Goal: Task Accomplishment & Management: Complete application form

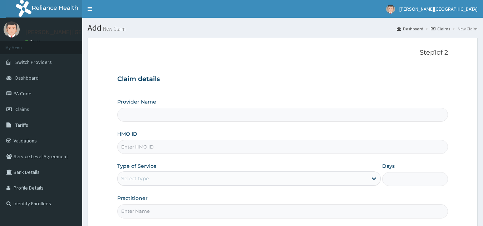
type input "[PERSON_NAME][GEOGRAPHIC_DATA]"
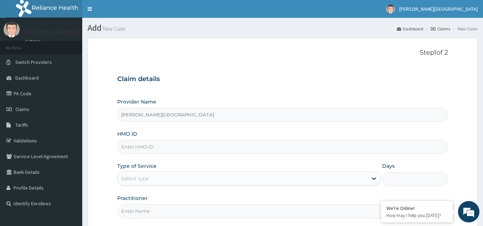
click at [159, 147] on input "HMO ID" at bounding box center [282, 147] width 331 height 14
type input "t"
type input "TFE/10886/A"
click at [182, 176] on div "Select type" at bounding box center [243, 178] width 250 height 11
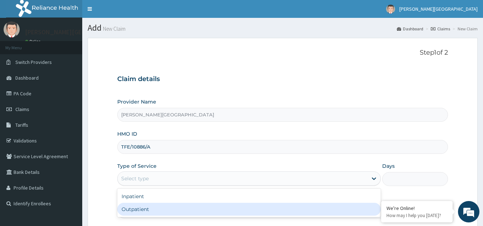
click at [171, 209] on div "Outpatient" at bounding box center [249, 209] width 264 height 13
type input "1"
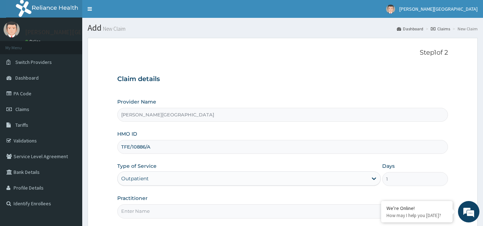
scroll to position [36, 0]
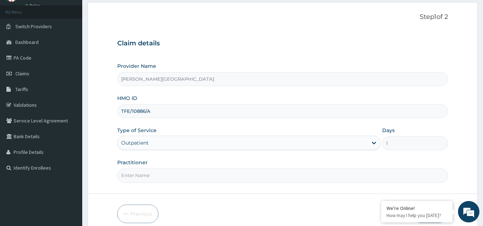
click at [191, 172] on input "Practitioner" at bounding box center [282, 176] width 331 height 14
type input "KASUMU"
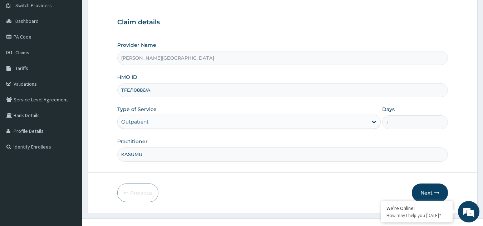
scroll to position [68, 0]
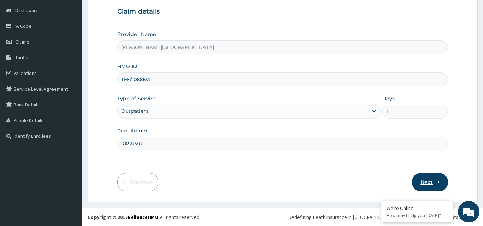
click at [422, 180] on button "Next" at bounding box center [430, 182] width 36 height 19
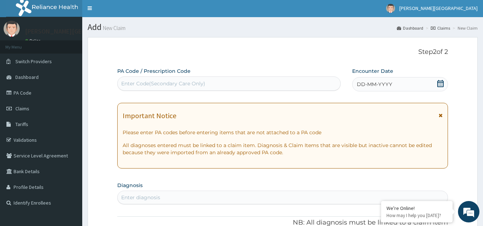
scroll to position [0, 0]
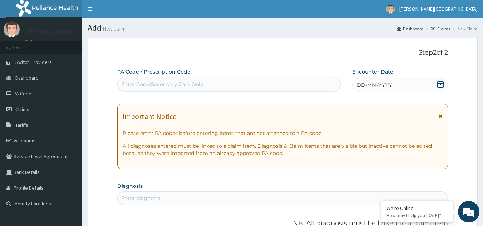
click at [410, 87] on div "DD-MM-YYYY" at bounding box center [400, 85] width 96 height 14
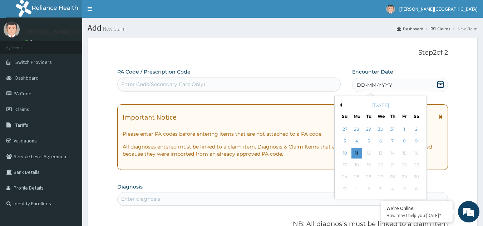
click at [341, 106] on button "Previous Month" at bounding box center [340, 105] width 4 height 4
click at [392, 129] on div "3" at bounding box center [393, 129] width 11 height 11
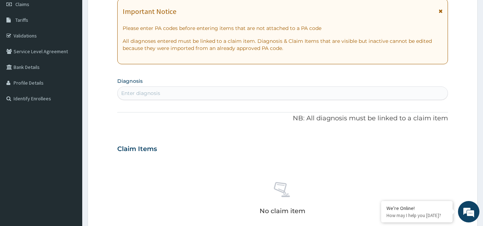
scroll to position [107, 0]
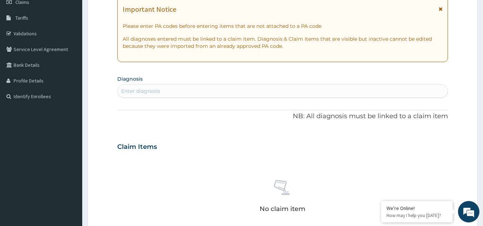
click at [249, 92] on div "Enter diagnosis" at bounding box center [283, 91] width 331 height 11
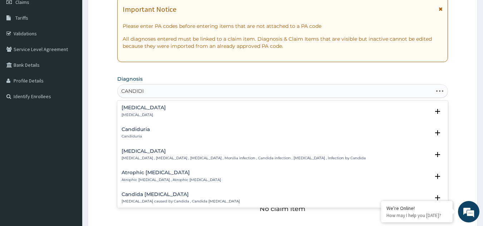
type input "CANDIDIA"
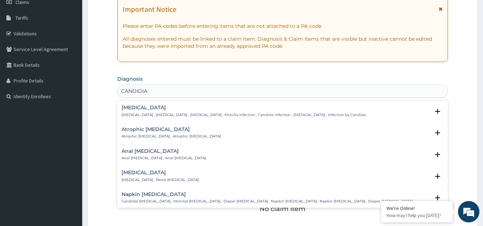
click at [137, 109] on h4 "Candidiasis" at bounding box center [244, 107] width 244 height 5
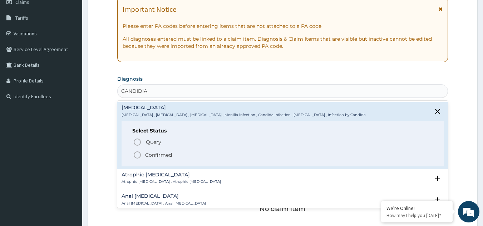
click at [160, 156] on p "Confirmed" at bounding box center [158, 155] width 27 height 7
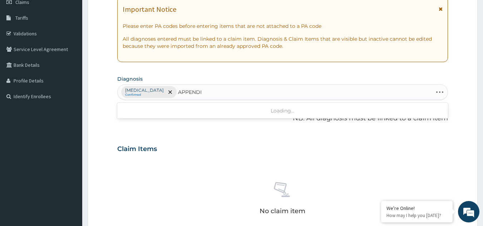
type input "APPENDIC"
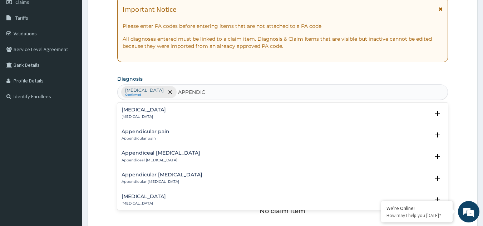
click at [143, 111] on h4 "Appendicitis" at bounding box center [144, 109] width 44 height 5
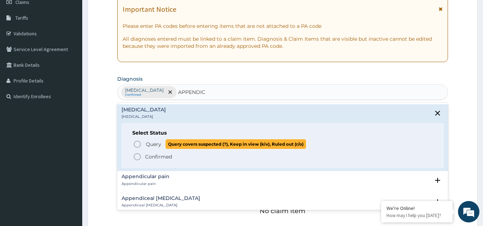
click at [145, 143] on span "Query Query covers suspected (?), Keep in view (kiv), Ruled out (r/o)" at bounding box center [283, 145] width 301 height 10
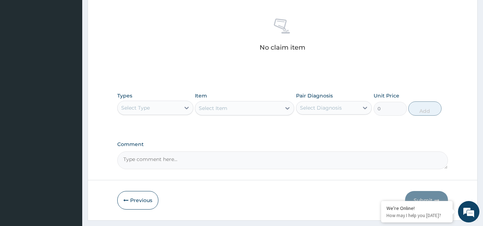
scroll to position [289, 0]
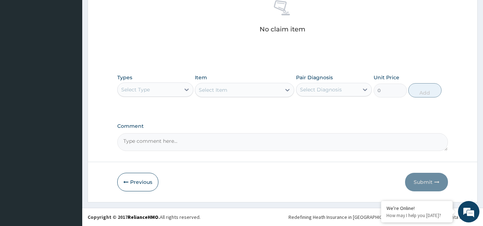
click at [181, 142] on textarea "Comment" at bounding box center [282, 142] width 331 height 18
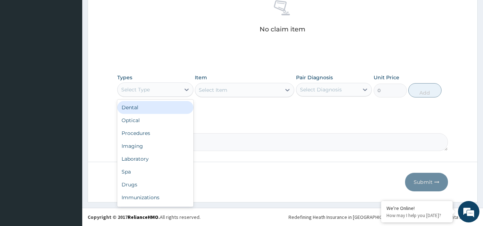
click at [175, 88] on div "Select Type" at bounding box center [149, 89] width 63 height 11
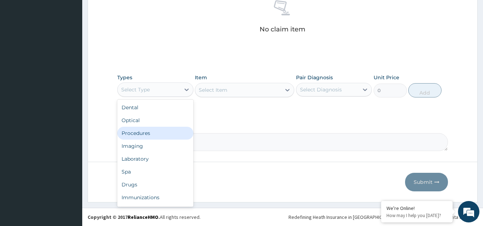
click at [160, 132] on div "Procedures" at bounding box center [155, 133] width 76 height 13
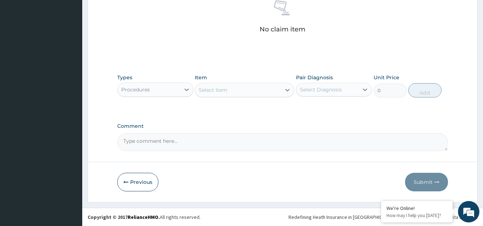
click at [229, 91] on div "Select Item" at bounding box center [238, 89] width 86 height 11
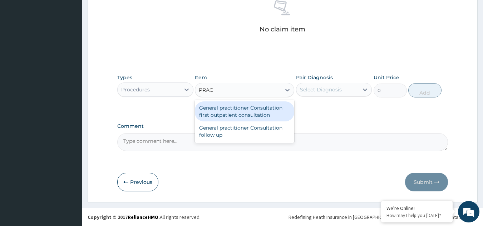
type input "PRACT"
click at [242, 112] on div "General practitioner Consultation first outpatient consultation" at bounding box center [244, 112] width 99 height 20
type input "2400"
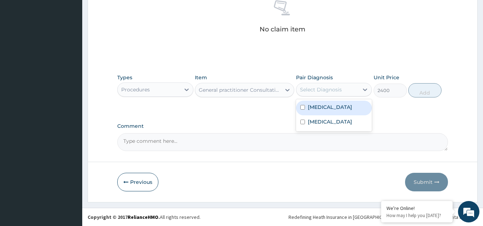
click at [333, 93] on div "Select Diagnosis" at bounding box center [321, 89] width 42 height 7
click at [331, 113] on div "Candidiasis" at bounding box center [334, 108] width 76 height 15
checkbox input "true"
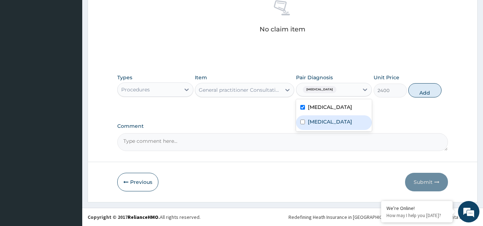
click at [333, 123] on label "Appendicitis" at bounding box center [330, 121] width 44 height 7
checkbox input "true"
drag, startPoint x: 433, startPoint y: 92, endPoint x: 401, endPoint y: 89, distance: 31.7
click at [432, 92] on button "Add" at bounding box center [425, 90] width 33 height 14
type input "0"
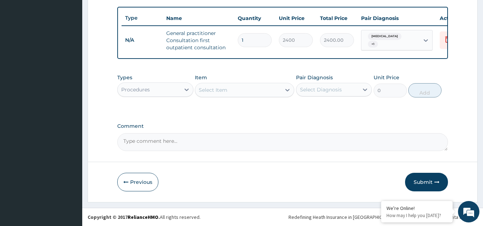
scroll to position [265, 0]
click at [170, 93] on div "Procedures" at bounding box center [149, 89] width 63 height 11
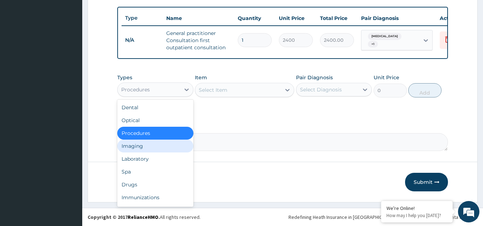
click at [154, 146] on div "Imaging" at bounding box center [155, 146] width 76 height 13
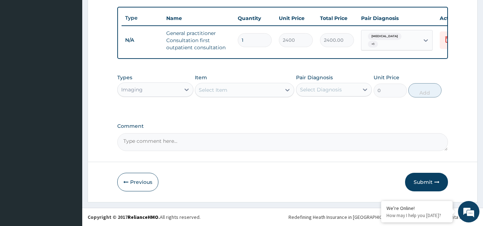
click at [242, 89] on div "Select Item" at bounding box center [238, 89] width 86 height 11
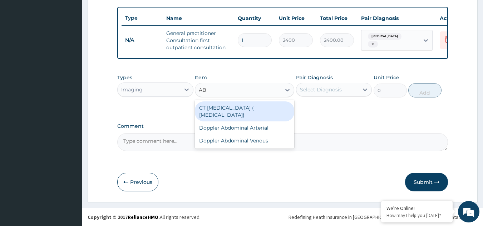
type input "A"
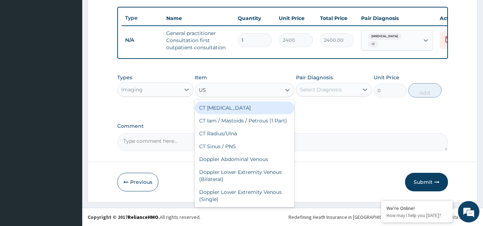
type input "U"
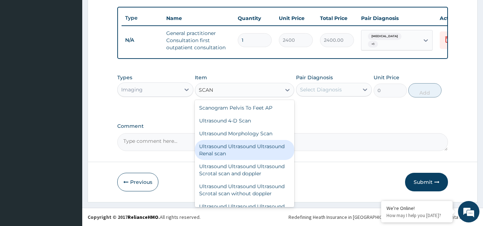
scroll to position [100, 0]
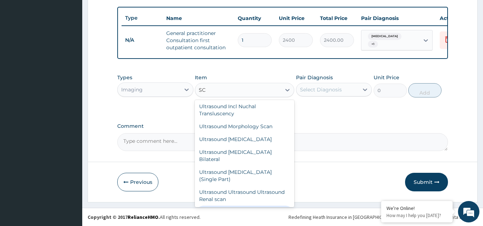
type input "S"
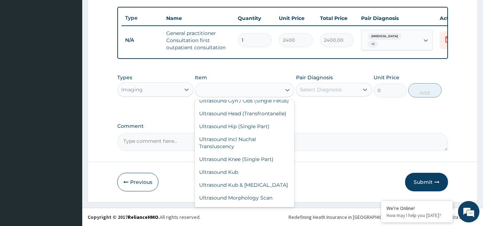
scroll to position [2582, 0]
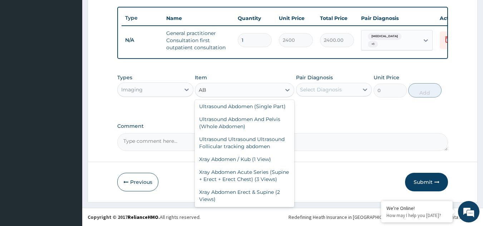
type input "ABD"
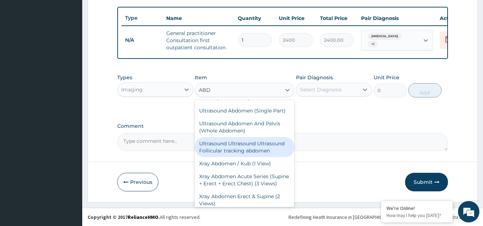
scroll to position [150, 0]
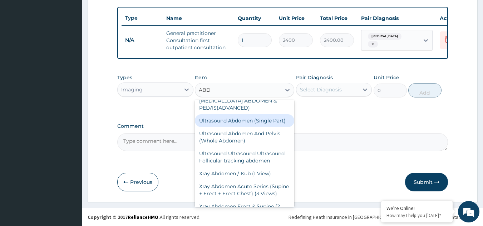
click at [234, 124] on div "Ultrasound Abdomen (Single Part)" at bounding box center [244, 120] width 99 height 13
type input "5760"
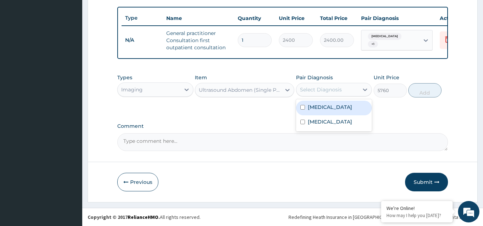
click at [323, 92] on div "Select Diagnosis" at bounding box center [321, 89] width 42 height 7
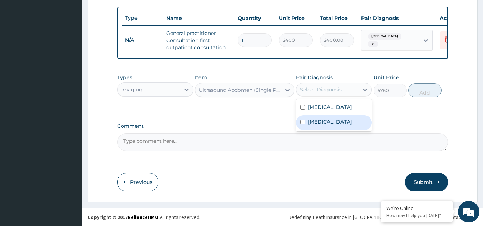
click at [320, 122] on label "Appendicitis" at bounding box center [330, 121] width 44 height 7
checkbox input "true"
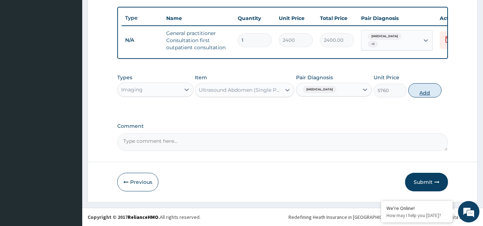
click at [425, 93] on button "Add" at bounding box center [425, 90] width 33 height 14
type input "0"
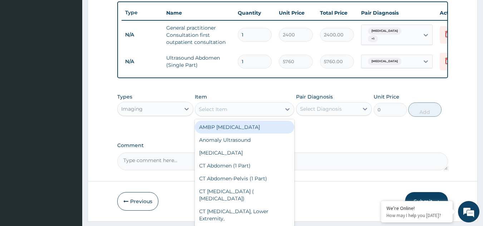
click at [218, 113] on div "Select Item" at bounding box center [213, 109] width 29 height 7
click at [175, 115] on div "Imaging" at bounding box center [149, 108] width 63 height 11
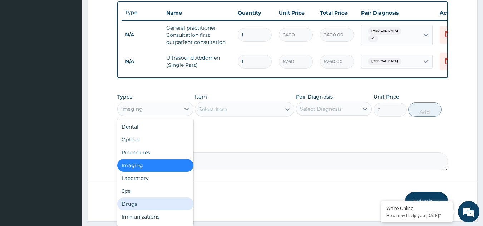
click at [169, 210] on div "Drugs" at bounding box center [155, 204] width 76 height 13
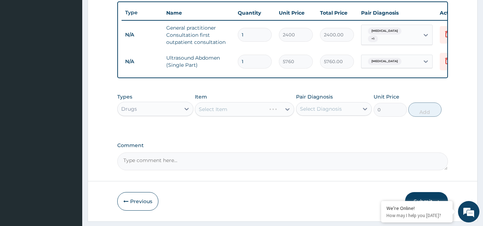
click at [231, 115] on div "Select Item" at bounding box center [244, 109] width 99 height 14
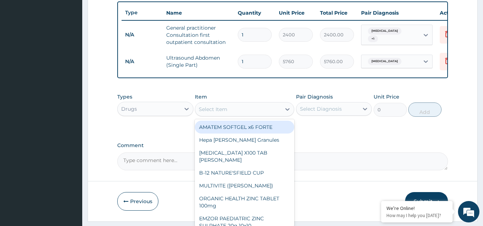
click at [239, 115] on div "Select Item" at bounding box center [238, 109] width 86 height 11
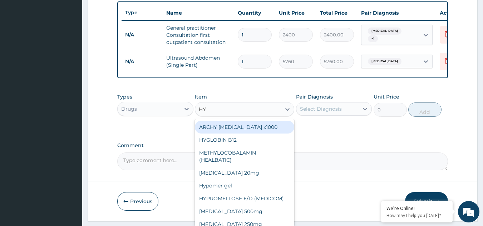
type input "H"
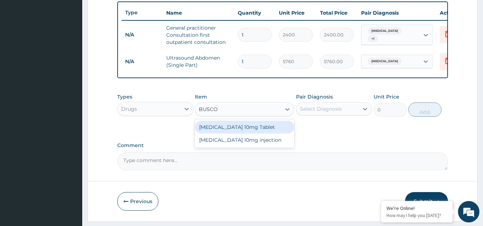
type input "BUSCOP"
click at [250, 131] on div "[MEDICAL_DATA] 10mg Tablet" at bounding box center [244, 127] width 99 height 13
type input "45"
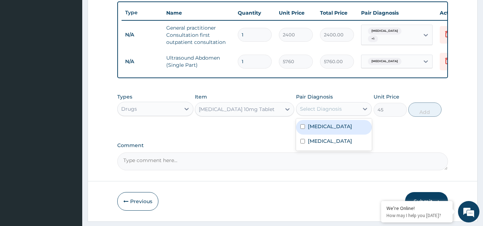
click at [317, 113] on div "Select Diagnosis" at bounding box center [321, 109] width 42 height 7
click at [320, 130] on label "Candidiasis" at bounding box center [330, 126] width 44 height 7
checkbox input "true"
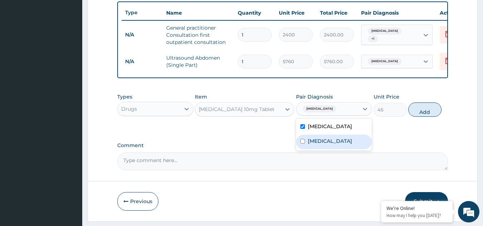
click at [320, 145] on label "Appendicitis" at bounding box center [330, 141] width 44 height 7
checkbox input "true"
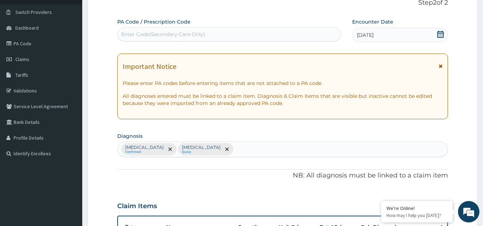
click at [218, 150] on div "Candidiasis Confirmed Appendicitis Query" at bounding box center [283, 149] width 331 height 15
type input "STOMACH PAIN"
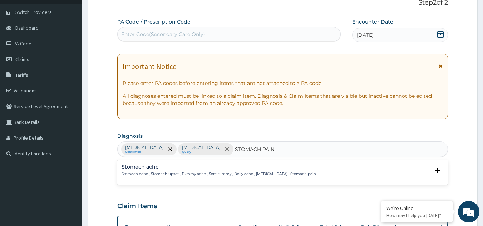
click at [160, 169] on h4 "Stomach ache" at bounding box center [219, 167] width 195 height 5
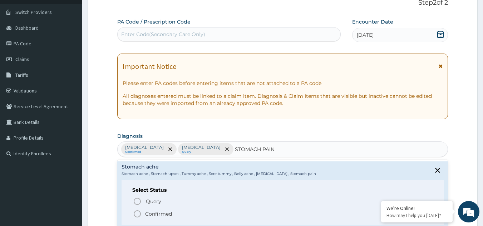
click at [140, 214] on icon "status option filled" at bounding box center [137, 214] width 9 height 9
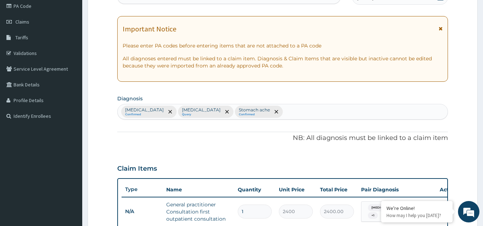
scroll to position [193, 0]
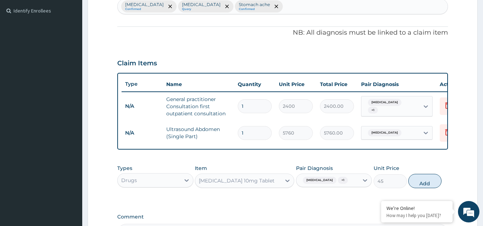
click at [323, 184] on span "Candidiasis" at bounding box center [320, 180] width 34 height 7
click at [317, 201] on label "Candidiasis" at bounding box center [330, 198] width 44 height 7
checkbox input "false"
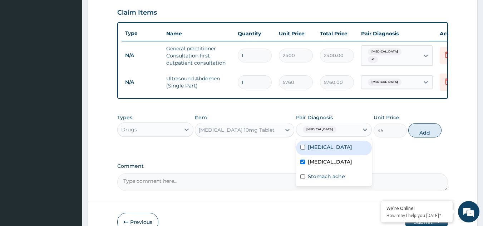
scroll to position [289, 0]
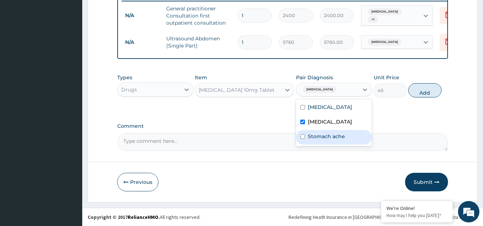
click at [317, 137] on label "Stomach ache" at bounding box center [326, 136] width 37 height 7
checkbox input "true"
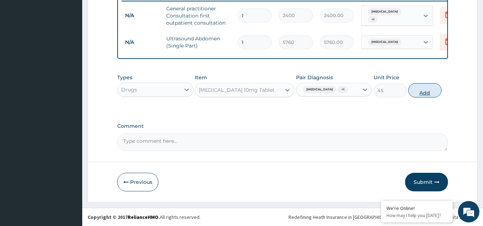
click at [430, 90] on button "Add" at bounding box center [425, 90] width 33 height 14
type input "0"
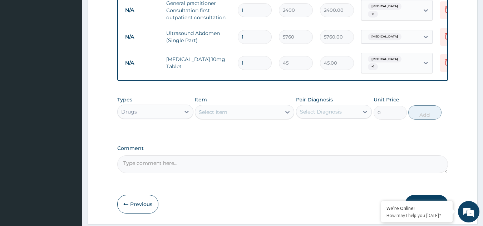
type input "10"
type input "450.00"
type input "10"
click at [241, 115] on div "Select Item" at bounding box center [238, 112] width 86 height 11
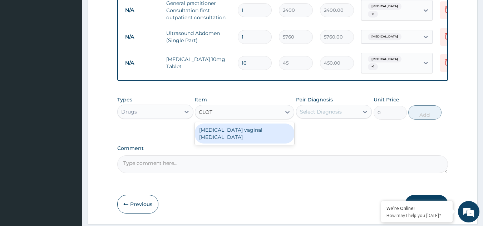
type input "CLOTR"
click at [237, 133] on div "[MEDICAL_DATA] vaginal [MEDICAL_DATA]" at bounding box center [244, 134] width 99 height 20
type input "2100"
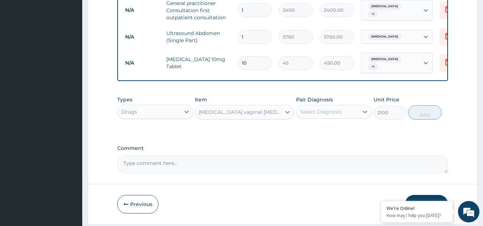
click at [327, 116] on div "Select Diagnosis" at bounding box center [321, 111] width 42 height 7
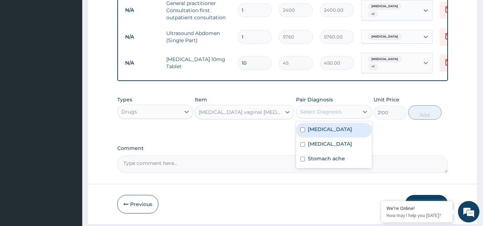
click at [324, 133] on label "Candidiasis" at bounding box center [330, 129] width 44 height 7
checkbox input "true"
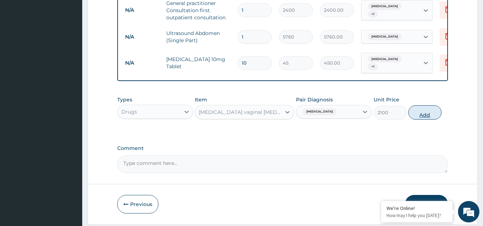
click at [432, 118] on button "Add" at bounding box center [425, 113] width 33 height 14
type input "0"
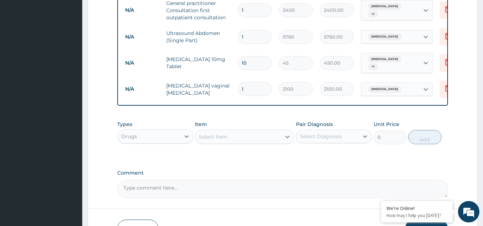
click at [247, 138] on div "Select Item" at bounding box center [238, 136] width 86 height 11
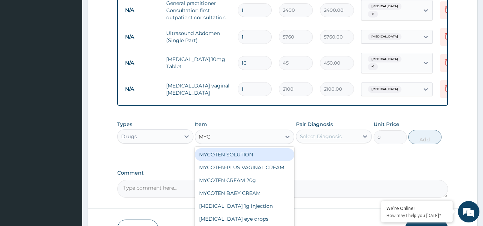
type input "MYCO"
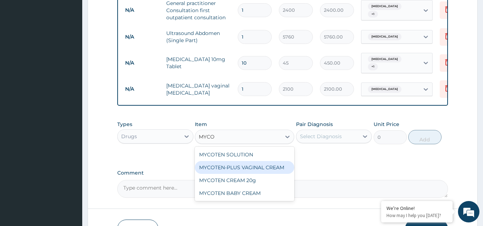
click at [249, 169] on div "MYCOTEN-PLUS VAGINAL CREAM" at bounding box center [244, 167] width 99 height 13
type input "2150"
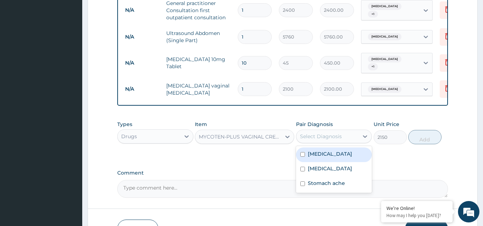
click at [306, 138] on div "Select Diagnosis" at bounding box center [321, 136] width 42 height 7
click at [304, 156] on input "checkbox" at bounding box center [303, 154] width 5 height 5
checkbox input "true"
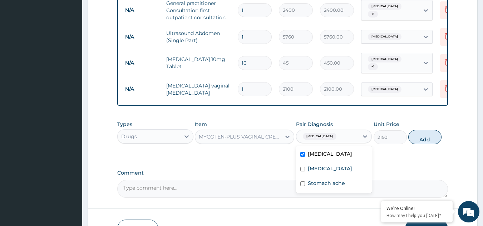
click at [433, 144] on button "Add" at bounding box center [425, 137] width 33 height 14
type input "0"
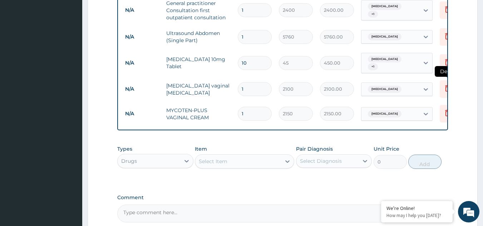
click at [444, 87] on icon at bounding box center [448, 88] width 9 height 9
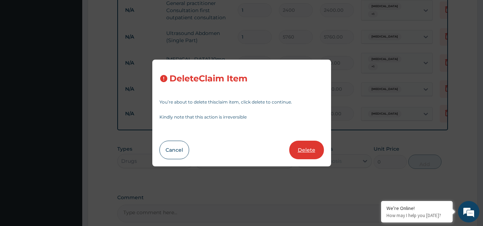
click at [312, 150] on button "Delete" at bounding box center [306, 150] width 35 height 19
type input "2150"
type input "2150.00"
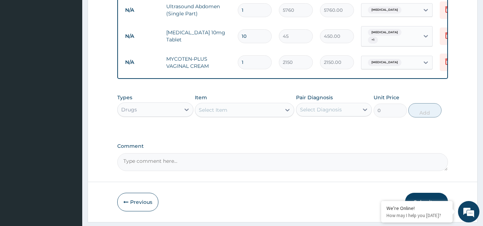
scroll to position [339, 0]
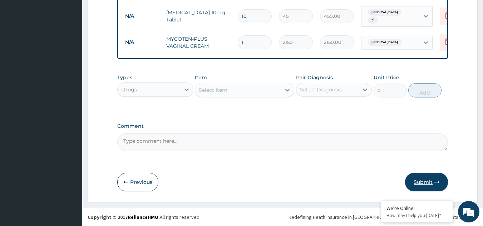
click at [446, 186] on button "Submit" at bounding box center [426, 182] width 43 height 19
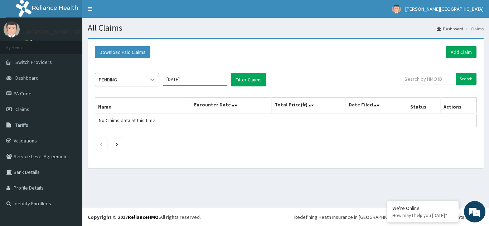
click at [152, 81] on icon at bounding box center [152, 80] width 4 height 3
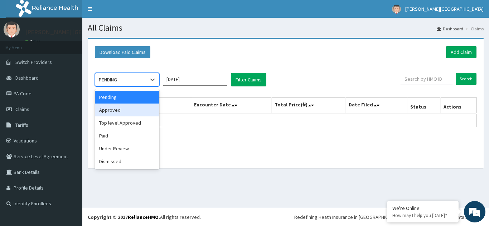
click at [136, 111] on div "Approved" at bounding box center [127, 110] width 64 height 13
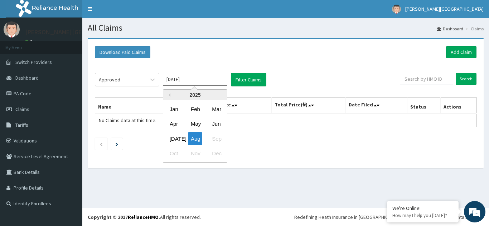
click at [203, 82] on input "Aug 2025" at bounding box center [195, 79] width 64 height 13
click at [172, 141] on div "Jul" at bounding box center [174, 138] width 14 height 13
type input "Jul 2025"
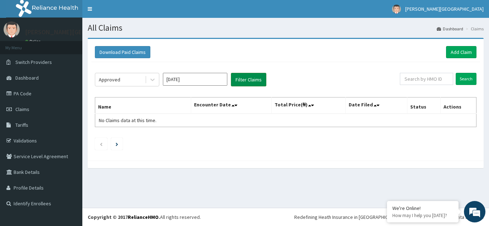
click at [248, 81] on button "Filter Claims" at bounding box center [248, 80] width 35 height 14
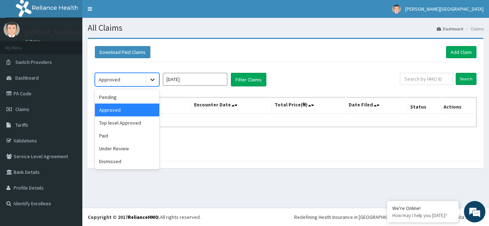
click at [151, 81] on icon at bounding box center [152, 79] width 7 height 7
click at [131, 136] on div "Paid" at bounding box center [127, 136] width 64 height 13
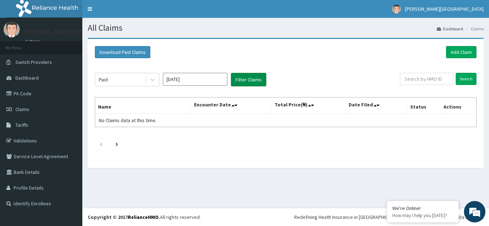
click at [240, 79] on button "Filter Claims" at bounding box center [248, 80] width 35 height 14
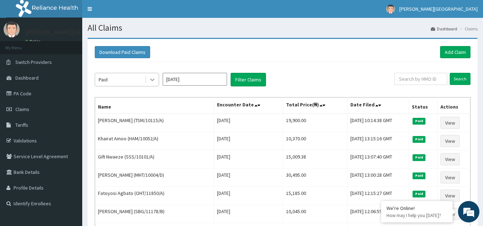
click at [154, 78] on icon at bounding box center [152, 79] width 7 height 7
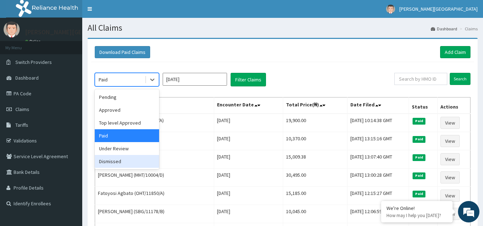
click at [124, 161] on div "Dismissed" at bounding box center [127, 161] width 64 height 13
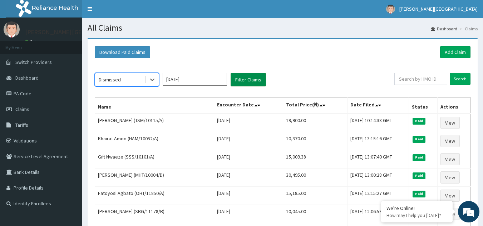
click at [245, 78] on button "Filter Claims" at bounding box center [248, 80] width 35 height 14
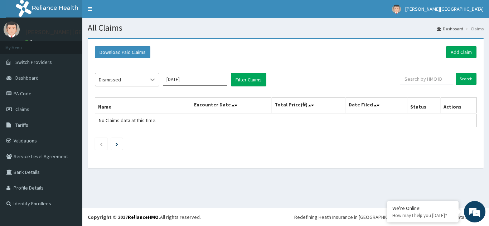
click at [154, 79] on icon at bounding box center [152, 80] width 4 height 3
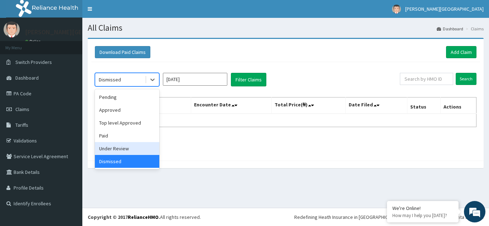
click at [126, 149] on div "Under Review" at bounding box center [127, 148] width 64 height 13
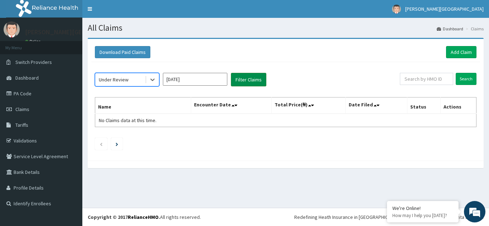
click at [242, 83] on button "Filter Claims" at bounding box center [248, 80] width 35 height 14
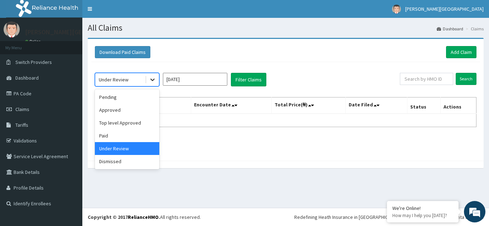
click at [153, 80] on icon at bounding box center [152, 80] width 4 height 3
click at [132, 123] on div "Top level Approved" at bounding box center [127, 123] width 64 height 13
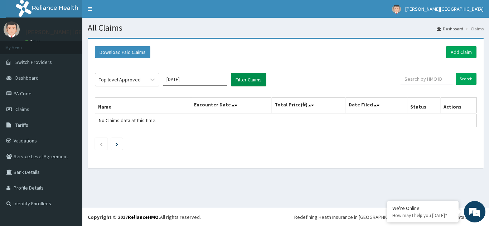
click at [240, 82] on button "Filter Claims" at bounding box center [248, 80] width 35 height 14
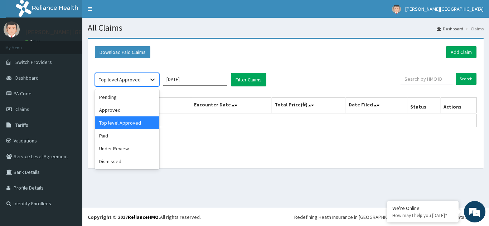
click at [151, 80] on icon at bounding box center [152, 80] width 4 height 3
click at [141, 100] on div "Pending" at bounding box center [127, 97] width 64 height 13
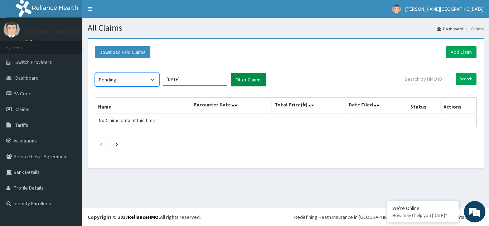
click at [252, 82] on button "Filter Claims" at bounding box center [248, 80] width 35 height 14
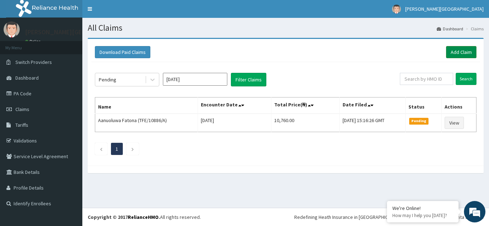
click at [467, 54] on link "Add Claim" at bounding box center [461, 52] width 30 height 12
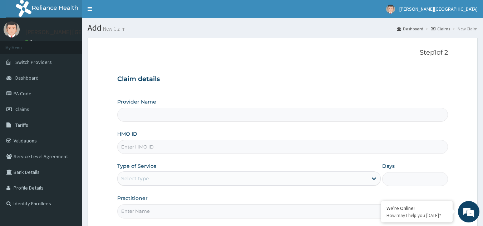
type input "[PERSON_NAME][GEOGRAPHIC_DATA]"
click at [155, 147] on input "HMO ID" at bounding box center [282, 147] width 331 height 14
type input "FAP/10185/A"
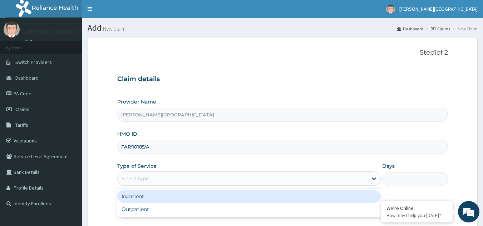
click at [174, 177] on div "Select type" at bounding box center [243, 178] width 250 height 11
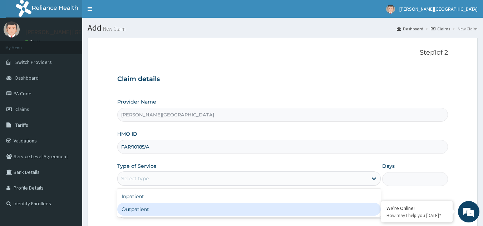
click at [165, 211] on div "Outpatient" at bounding box center [249, 209] width 264 height 13
type input "1"
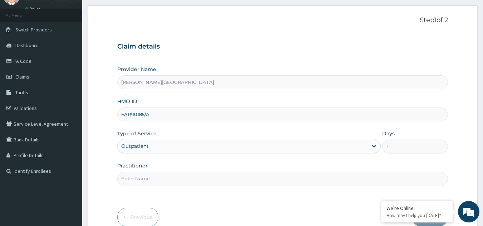
scroll to position [68, 0]
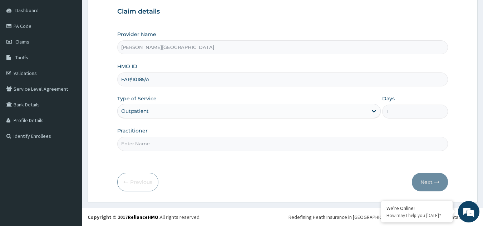
click at [226, 143] on input "Practitioner" at bounding box center [282, 144] width 331 height 14
type input "BOLA"
click at [422, 182] on button "Next" at bounding box center [430, 182] width 36 height 19
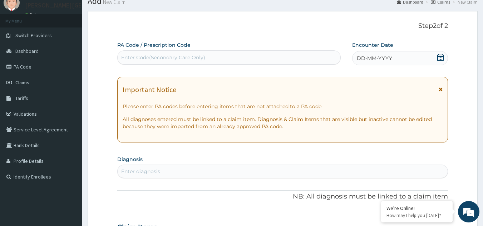
scroll to position [0, 0]
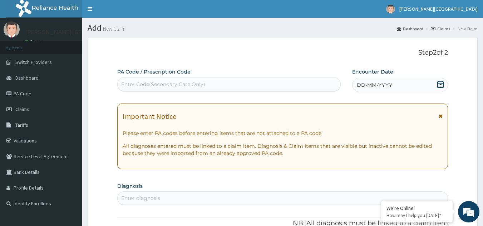
click at [395, 88] on div "DD-MM-YYYY" at bounding box center [400, 85] width 96 height 14
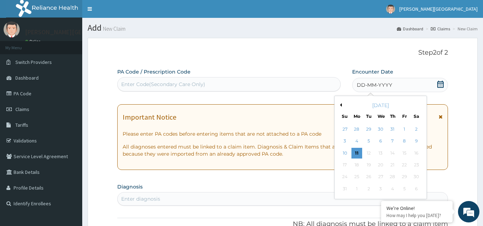
click at [341, 106] on button "Previous Month" at bounding box center [340, 105] width 4 height 4
click at [416, 142] on div "12" at bounding box center [416, 141] width 11 height 11
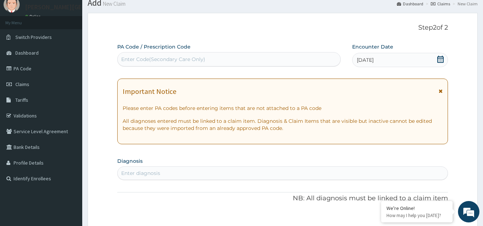
scroll to position [72, 0]
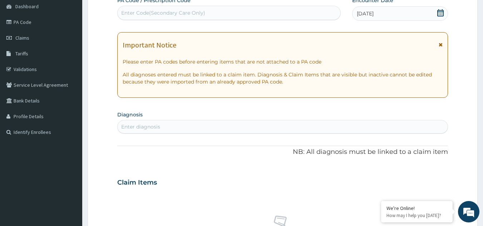
click at [256, 127] on div "Enter diagnosis" at bounding box center [283, 126] width 331 height 11
type input "ABDOMINAL PA"
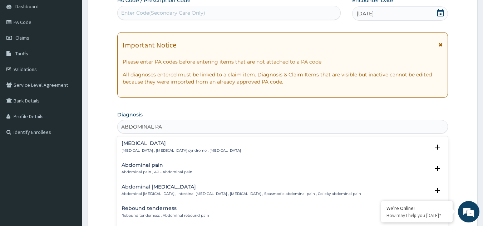
click at [143, 165] on h4 "Abdominal pain" at bounding box center [157, 165] width 71 height 5
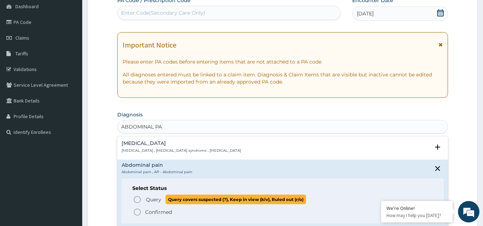
click at [138, 198] on icon "status option query" at bounding box center [137, 200] width 9 height 9
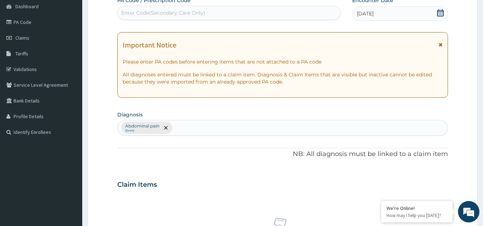
scroll to position [250, 0]
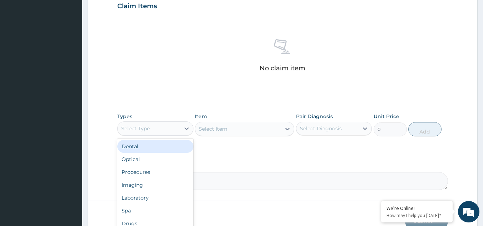
click at [168, 130] on div "Select Type" at bounding box center [149, 128] width 63 height 11
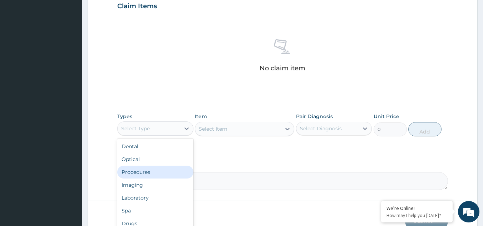
click at [147, 174] on div "Procedures" at bounding box center [155, 172] width 76 height 13
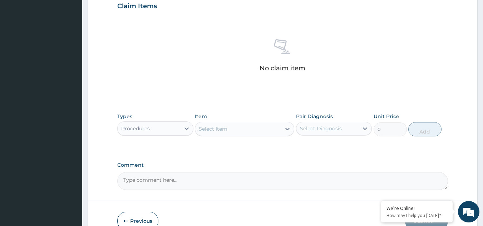
click at [238, 131] on div "Select Item" at bounding box center [238, 128] width 86 height 11
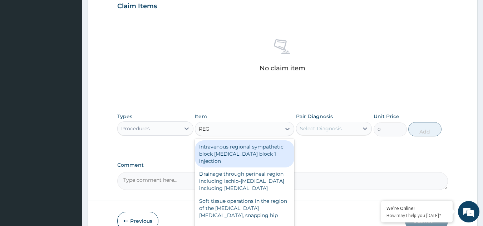
type input "REGIS"
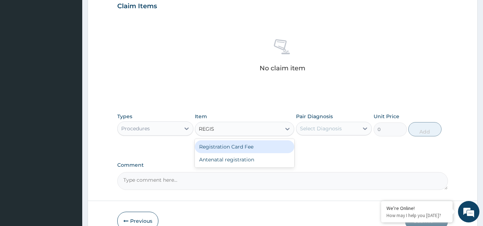
click at [243, 150] on div "Registration Card Fee" at bounding box center [244, 147] width 99 height 13
type input "2000"
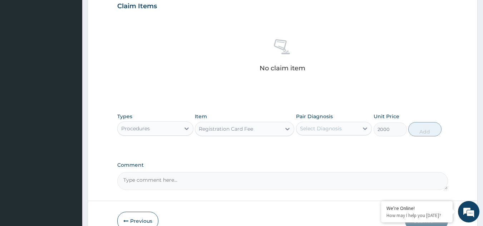
click at [339, 130] on div "Select Diagnosis" at bounding box center [321, 128] width 42 height 7
click at [336, 148] on label "Abdominal pain" at bounding box center [329, 146] width 42 height 7
checkbox input "true"
drag, startPoint x: 435, startPoint y: 130, endPoint x: 371, endPoint y: 125, distance: 64.2
click at [434, 130] on button "Add" at bounding box center [425, 129] width 33 height 14
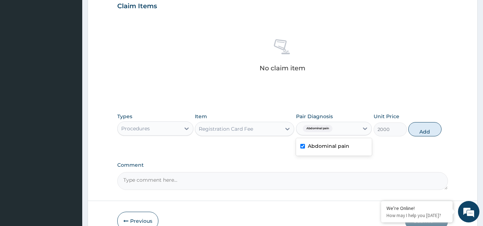
type input "0"
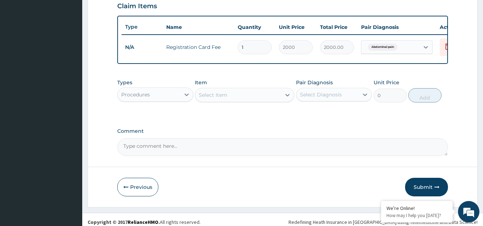
click at [233, 99] on div "Select Item" at bounding box center [238, 94] width 86 height 11
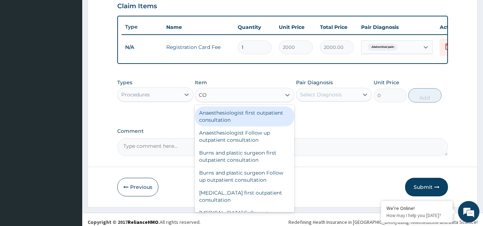
type input "C"
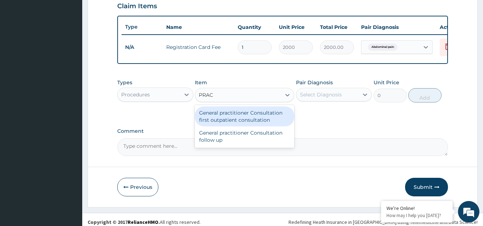
type input "PRACT"
click at [237, 118] on div "General practitioner Consultation first outpatient consultation" at bounding box center [244, 117] width 99 height 20
type input "2400"
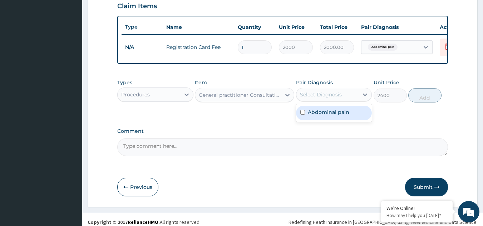
click at [311, 97] on div "Select Diagnosis" at bounding box center [321, 94] width 42 height 7
click at [315, 114] on label "Abdominal pain" at bounding box center [329, 112] width 42 height 7
checkbox input "true"
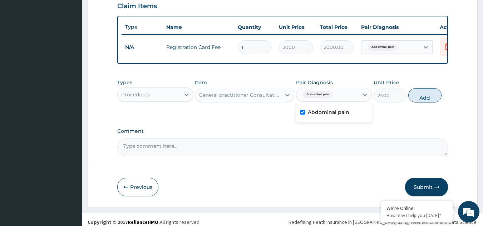
click at [423, 101] on button "Add" at bounding box center [425, 95] width 33 height 14
type input "0"
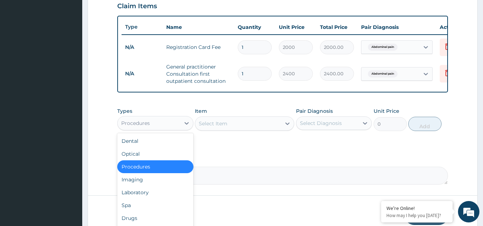
click at [169, 128] on div "Procedures" at bounding box center [149, 123] width 63 height 11
click at [152, 198] on div "Laboratory" at bounding box center [155, 192] width 76 height 13
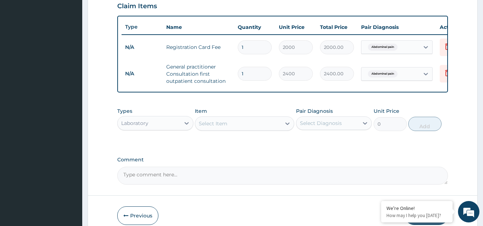
click at [218, 127] on div "Select Item" at bounding box center [213, 123] width 29 height 7
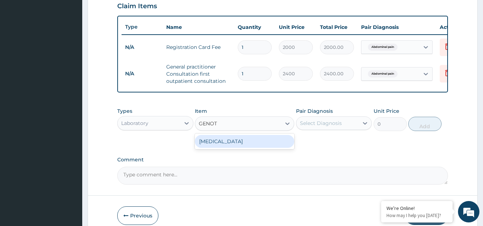
type input "GENOTY"
click at [222, 147] on div "GENOTYPE" at bounding box center [244, 141] width 99 height 13
type input "2500"
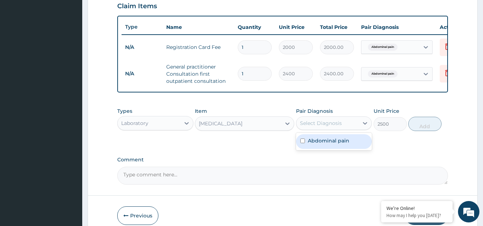
click at [313, 126] on div "Select Diagnosis" at bounding box center [321, 123] width 42 height 7
click at [323, 145] on label "Abdominal pain" at bounding box center [329, 140] width 42 height 7
checkbox input "true"
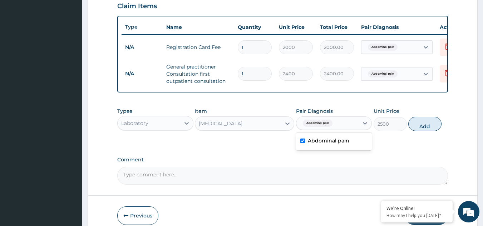
click at [421, 130] on button "Add" at bounding box center [425, 124] width 33 height 14
type input "0"
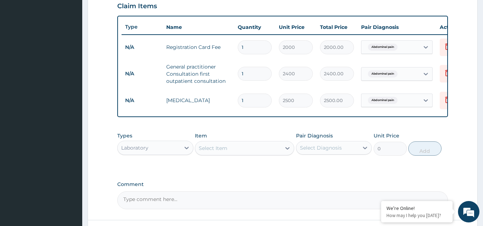
click at [243, 152] on div "Select Item" at bounding box center [238, 148] width 86 height 11
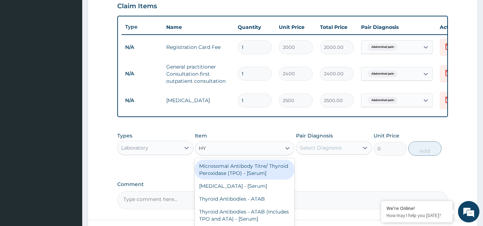
type input "H"
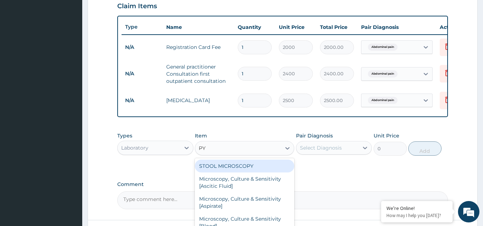
type input "PYL"
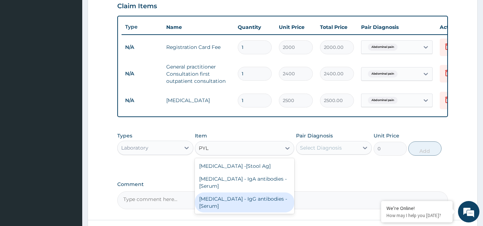
click at [234, 205] on div "Helicobacter Pylori - IgG antibodies - [Serum]" at bounding box center [244, 203] width 99 height 20
type input "22500"
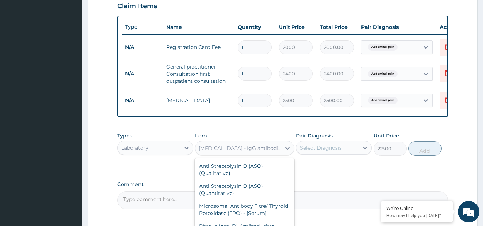
click at [245, 152] on div "Helicobacter Pylori - IgG antibodies - [Serum]" at bounding box center [240, 148] width 83 height 7
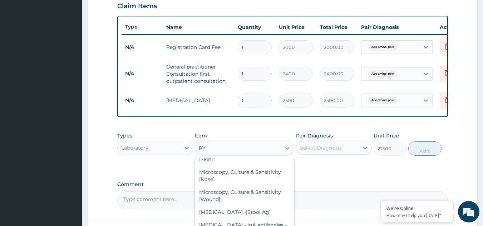
scroll to position [0, 0]
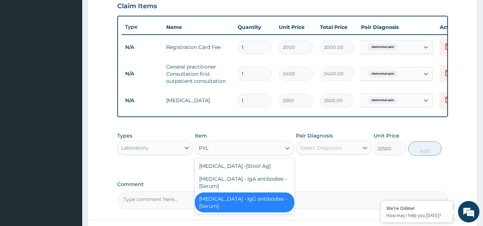
type input "PYLO"
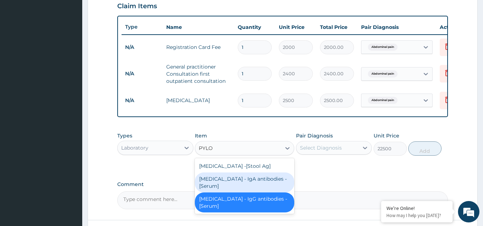
click at [234, 182] on div "Helicobacter Pylori - IgA antibodies - [Serum]" at bounding box center [244, 183] width 99 height 20
type input "5500"
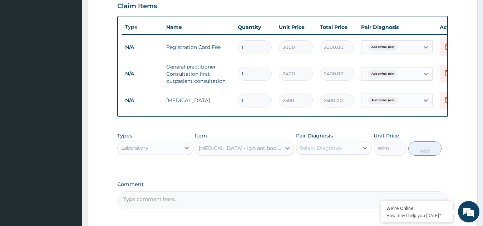
click at [320, 152] on div "Select Diagnosis" at bounding box center [321, 148] width 42 height 7
click at [313, 169] on label "Abdominal pain" at bounding box center [329, 165] width 42 height 7
checkbox input "true"
click at [422, 156] on button "Add" at bounding box center [425, 149] width 33 height 14
type input "0"
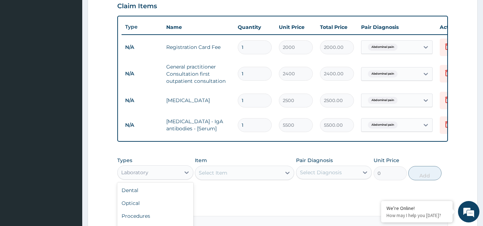
click at [143, 176] on div "Laboratory" at bounding box center [134, 172] width 27 height 7
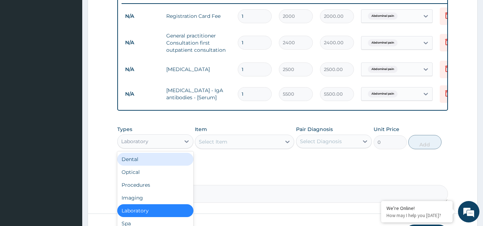
scroll to position [339, 0]
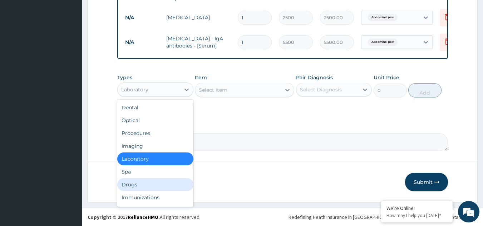
drag, startPoint x: 168, startPoint y: 184, endPoint x: 201, endPoint y: 155, distance: 44.4
click at [169, 184] on div "Drugs" at bounding box center [155, 185] width 76 height 13
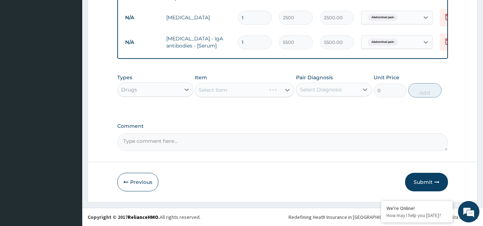
click at [212, 92] on div "Select Item" at bounding box center [213, 90] width 29 height 7
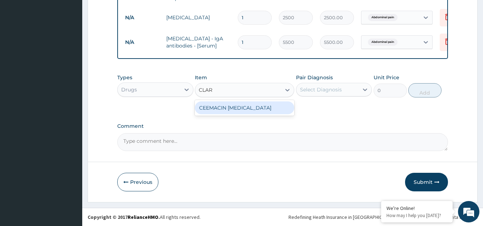
type input "CLARI"
click at [229, 110] on div "CEEMACIN [MEDICAL_DATA]" at bounding box center [244, 108] width 99 height 13
type input "215"
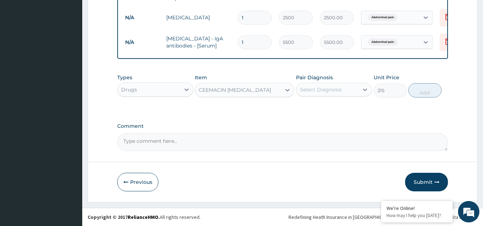
click at [311, 89] on div "Select Diagnosis" at bounding box center [321, 89] width 42 height 7
click at [321, 108] on label "Abdominal pain" at bounding box center [329, 107] width 42 height 7
checkbox input "true"
click at [420, 89] on button "Add" at bounding box center [425, 90] width 33 height 14
type input "0"
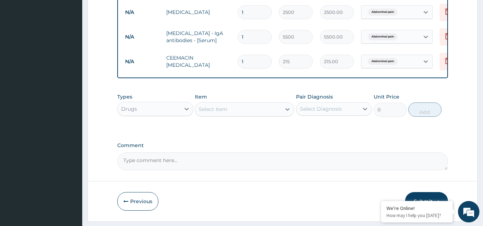
type input "0.00"
type input "2"
type input "430.00"
type input "20"
type input "4300.00"
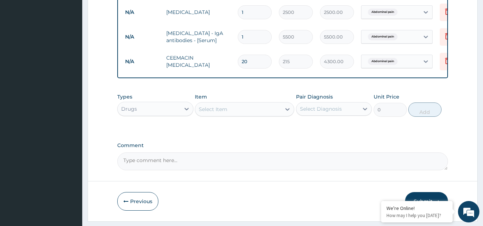
type input "2"
type input "430.00"
type input "28"
type input "6020.00"
type input "28"
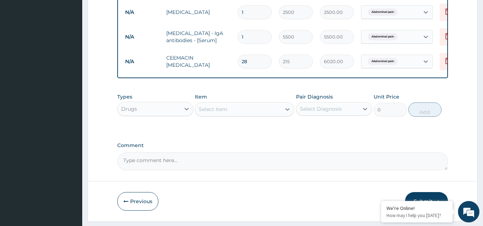
click at [262, 115] on div "Select Item" at bounding box center [238, 109] width 86 height 11
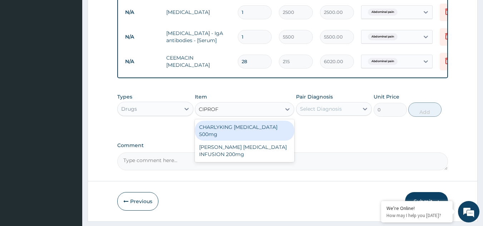
type input "CIPROFL"
click at [248, 138] on div "CHARLYKING [MEDICAL_DATA] 500mg" at bounding box center [244, 131] width 99 height 20
type input "161.25"
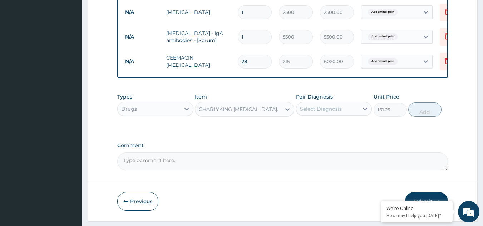
click at [247, 113] on div "CHARLYKING [MEDICAL_DATA] 500mg" at bounding box center [240, 109] width 83 height 7
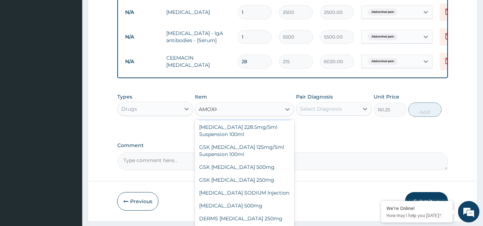
scroll to position [0, 0]
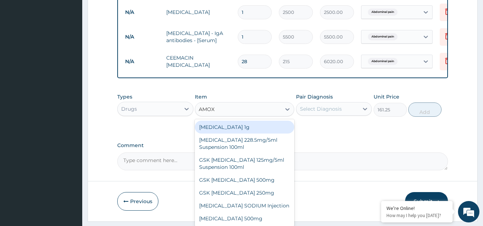
type input "AMOXI"
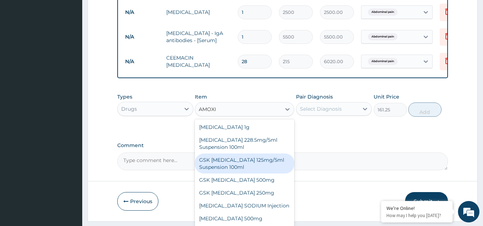
scroll to position [13, 0]
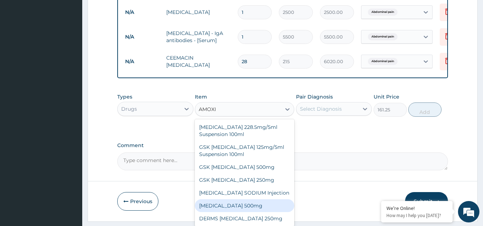
click at [233, 211] on div "[MEDICAL_DATA] 500mg" at bounding box center [244, 206] width 99 height 13
type input "90"
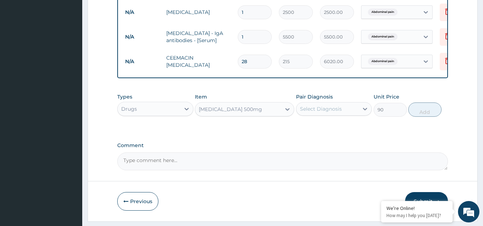
click at [331, 113] on div "Select Diagnosis" at bounding box center [321, 109] width 42 height 7
click at [331, 130] on label "Abdominal pain" at bounding box center [329, 126] width 42 height 7
checkbox input "true"
click at [417, 117] on button "Add" at bounding box center [425, 110] width 33 height 14
type input "0"
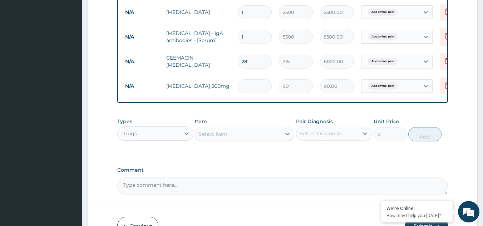
type input "0.00"
type input "6"
type input "540.00"
type input "60"
type input "5400.00"
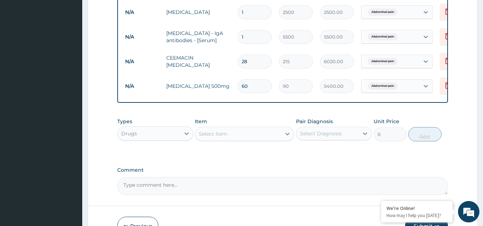
type input "60"
click at [230, 140] on div "Select Item" at bounding box center [238, 133] width 86 height 11
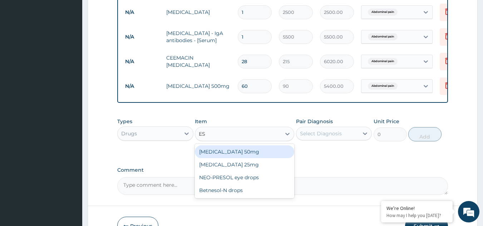
type input "E"
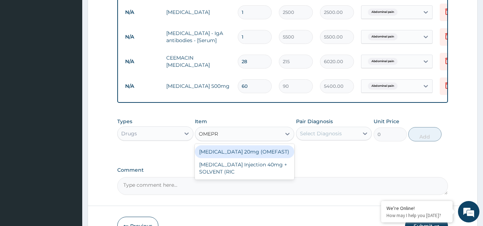
type input "OMEPRA"
click at [238, 159] on div "[MEDICAL_DATA] 20mg (OMEFAST)" at bounding box center [244, 152] width 99 height 13
type input "120"
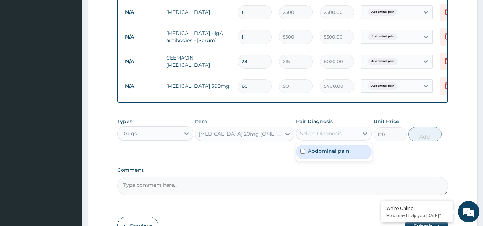
click at [318, 137] on div "Select Diagnosis" at bounding box center [321, 133] width 42 height 7
click at [317, 155] on label "Abdominal pain" at bounding box center [329, 151] width 42 height 7
checkbox input "true"
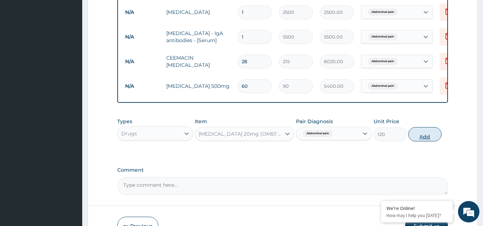
click at [421, 142] on button "Add" at bounding box center [425, 134] width 33 height 14
type input "0"
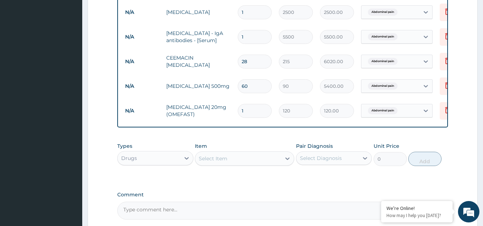
type input "14"
type input "1680.00"
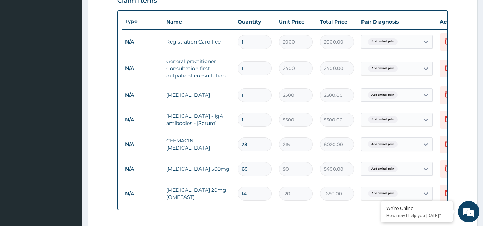
scroll to position [124, 0]
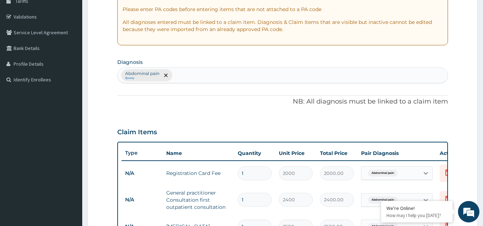
type input "14"
click at [180, 74] on div "Abdominal pain Query" at bounding box center [283, 75] width 331 height 15
type input "ULC"
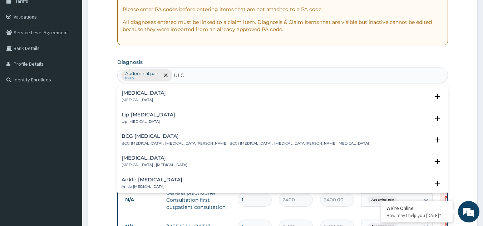
click at [127, 94] on h4 "Ulcer" at bounding box center [144, 93] width 44 height 5
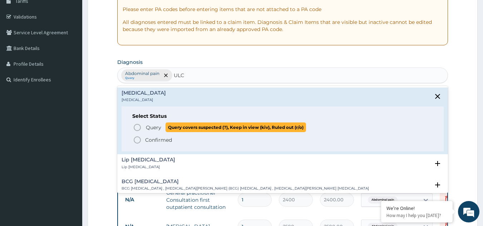
click at [141, 128] on icon "status option query" at bounding box center [137, 127] width 9 height 9
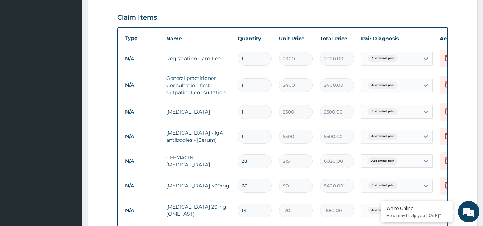
scroll to position [303, 0]
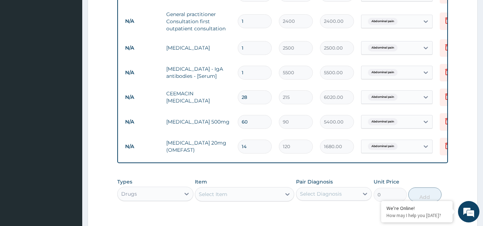
click at [168, 199] on div "Drugs" at bounding box center [149, 194] width 63 height 11
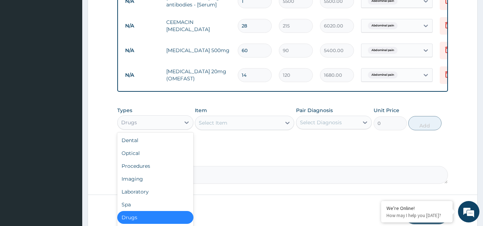
scroll to position [413, 0]
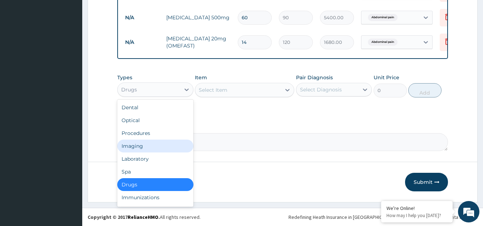
click at [144, 146] on div "Imaging" at bounding box center [155, 146] width 76 height 13
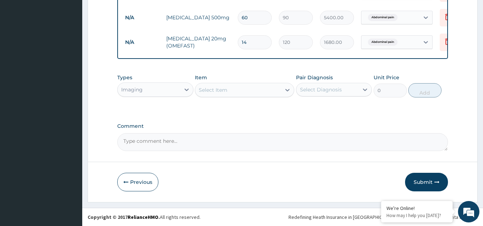
click at [218, 90] on div "Select Item" at bounding box center [213, 90] width 29 height 7
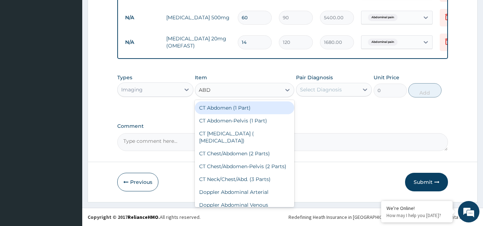
type input "ABDO"
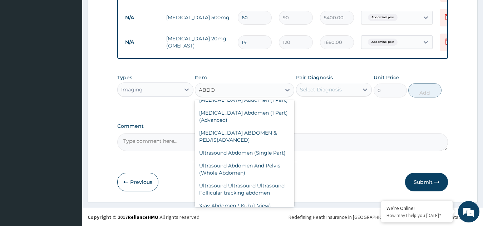
scroll to position [143, 0]
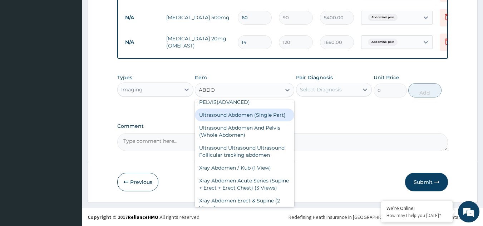
click at [234, 119] on div "Ultrasound Abdomen (Single Part)" at bounding box center [244, 115] width 99 height 13
type input "5760"
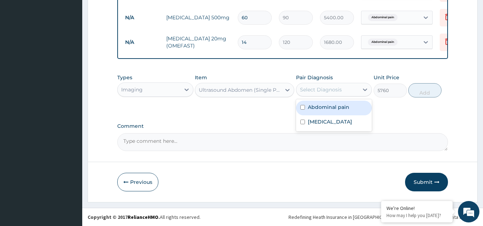
click at [311, 89] on div "Select Diagnosis" at bounding box center [321, 89] width 42 height 7
click at [312, 105] on label "Abdominal pain" at bounding box center [329, 107] width 42 height 7
checkbox input "true"
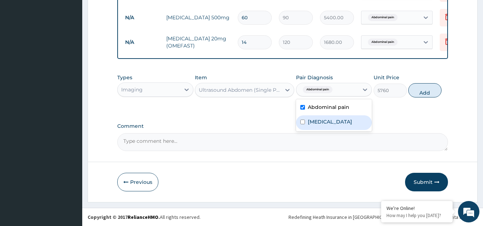
click at [305, 121] on div "Ulcer" at bounding box center [334, 123] width 76 height 15
click at [313, 121] on label "Ulcer" at bounding box center [330, 121] width 44 height 7
checkbox input "false"
click at [424, 91] on button "Add" at bounding box center [425, 90] width 33 height 14
type input "0"
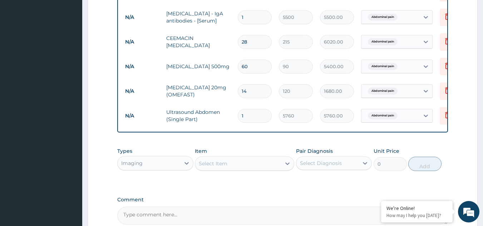
scroll to position [306, 0]
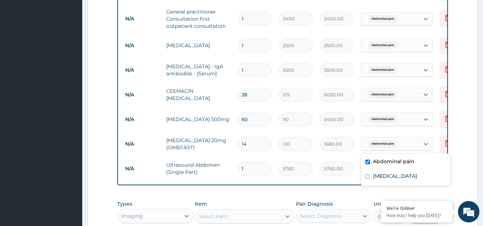
click at [397, 145] on span "Abdominal pain" at bounding box center [383, 144] width 30 height 7
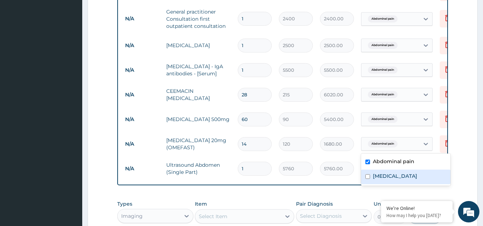
click at [379, 176] on label "Ulcer" at bounding box center [395, 176] width 44 height 7
checkbox input "true"
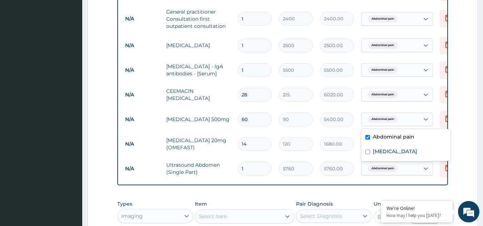
click at [394, 122] on span "Abdominal pain" at bounding box center [383, 119] width 30 height 7
click at [368, 152] on input "checkbox" at bounding box center [368, 152] width 5 height 5
checkbox input "true"
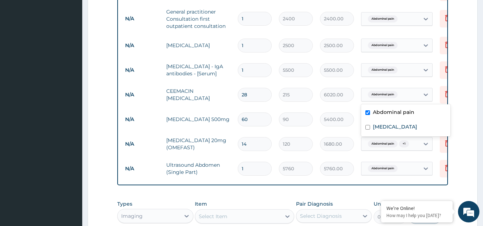
click at [386, 94] on span "Abdominal pain" at bounding box center [383, 94] width 30 height 7
click at [368, 128] on input "checkbox" at bounding box center [368, 127] width 5 height 5
checkbox input "true"
click at [390, 69] on span "Abdominal pain" at bounding box center [383, 70] width 30 height 7
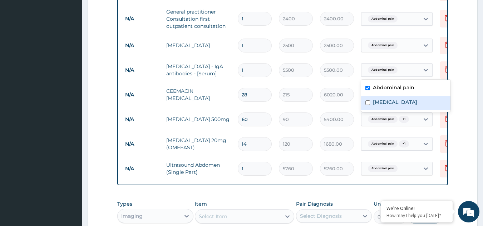
click at [367, 102] on input "checkbox" at bounding box center [368, 103] width 5 height 5
checkbox input "true"
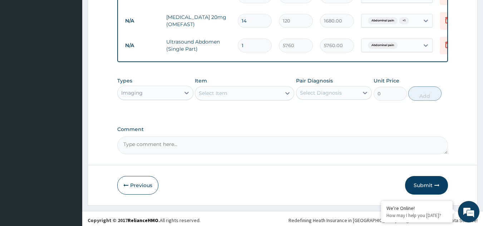
scroll to position [438, 0]
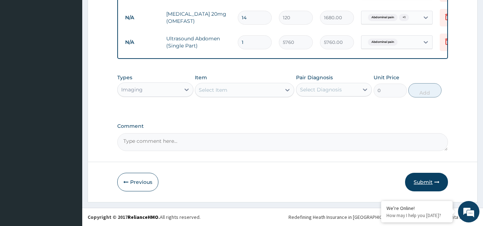
click at [418, 185] on button "Submit" at bounding box center [426, 182] width 43 height 19
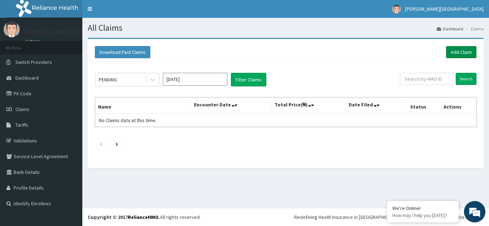
click at [459, 53] on link "Add Claim" at bounding box center [461, 52] width 30 height 12
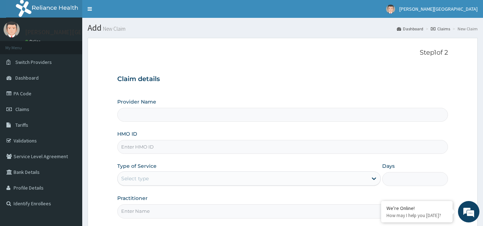
type input "[PERSON_NAME][GEOGRAPHIC_DATA]"
click at [171, 146] on input "HMO ID" at bounding box center [282, 147] width 331 height 14
click at [146, 147] on input "FAP/10077/A" at bounding box center [282, 147] width 331 height 14
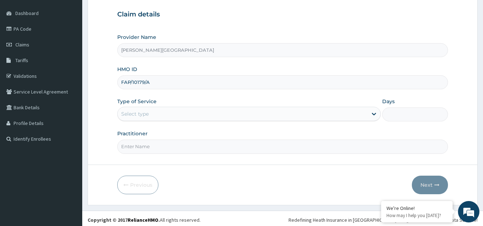
scroll to position [68, 0]
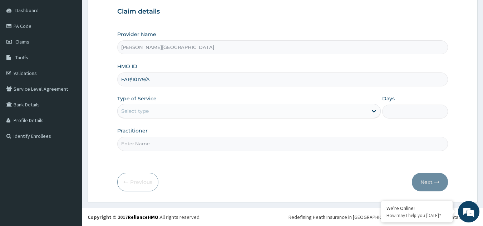
type input "FAP/10179/A"
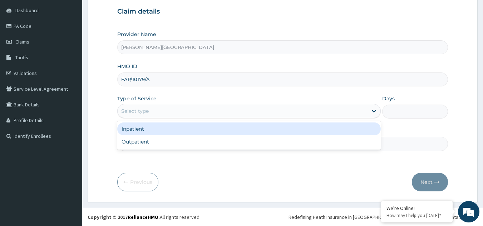
click at [197, 109] on div "Select type" at bounding box center [243, 111] width 250 height 11
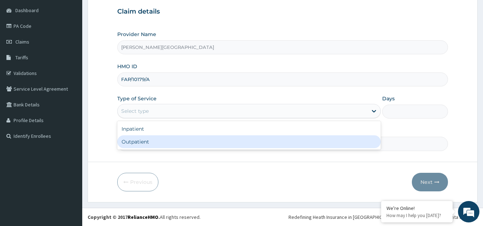
click at [192, 142] on div "Outpatient" at bounding box center [249, 142] width 264 height 13
type input "1"
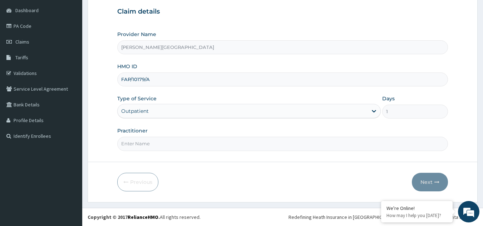
click at [192, 147] on input "Practitioner" at bounding box center [282, 144] width 331 height 14
type input "KASUMU"
click at [434, 186] on button "Next" at bounding box center [430, 182] width 36 height 19
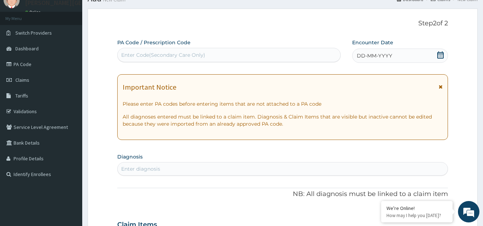
scroll to position [0, 0]
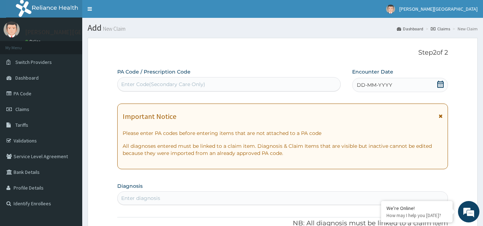
click at [376, 82] on span "DD-MM-YYYY" at bounding box center [374, 85] width 35 height 7
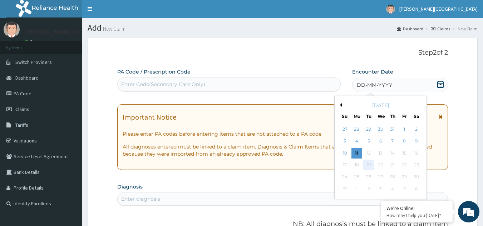
click at [367, 165] on div "19" at bounding box center [369, 165] width 11 height 11
click at [341, 104] on button "Previous Month" at bounding box center [340, 105] width 4 height 4
click at [418, 154] on div "19" at bounding box center [416, 153] width 11 height 11
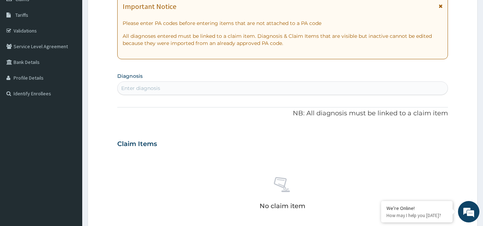
scroll to position [107, 0]
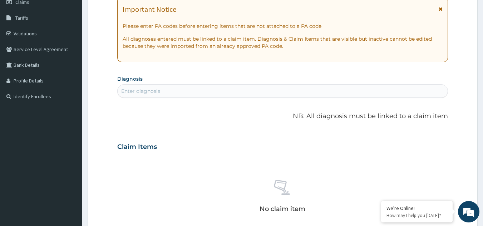
click at [208, 88] on div "Enter diagnosis" at bounding box center [283, 91] width 331 height 11
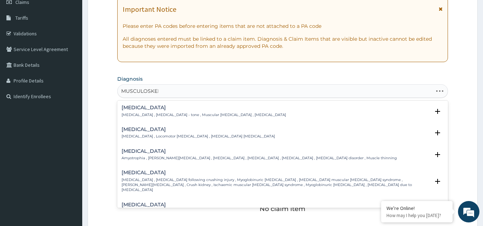
type input "MUSCULOSKELE"
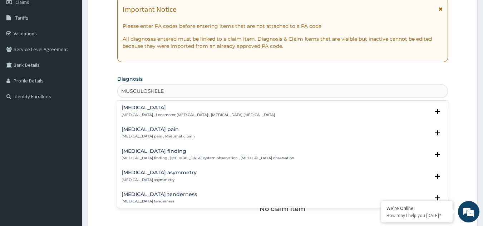
click at [178, 131] on h4 "[MEDICAL_DATA] pain" at bounding box center [158, 129] width 73 height 5
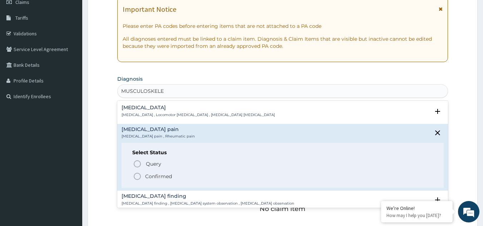
click at [139, 177] on icon "status option filled" at bounding box center [137, 176] width 9 height 9
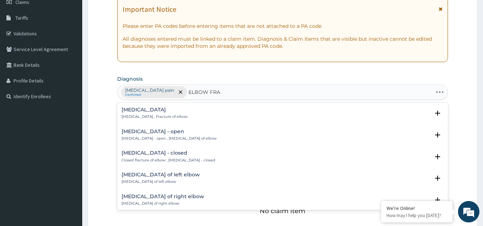
type input "ELBOW FR"
click at [152, 108] on h4 "[MEDICAL_DATA]" at bounding box center [155, 109] width 66 height 5
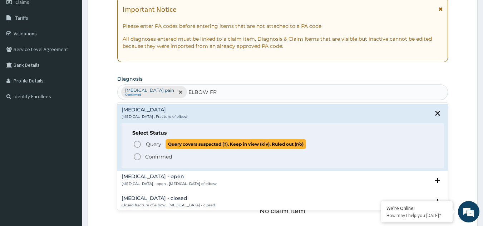
click at [139, 146] on icon "status option query" at bounding box center [137, 144] width 9 height 9
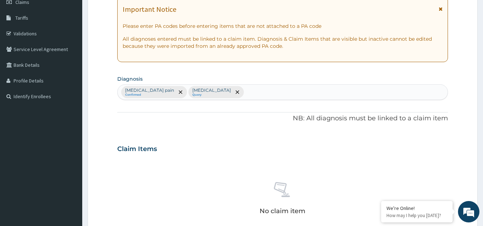
scroll to position [250, 0]
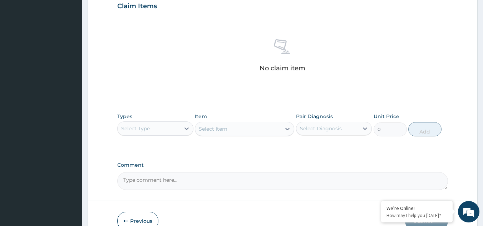
click at [161, 125] on div "Select Type" at bounding box center [149, 128] width 63 height 11
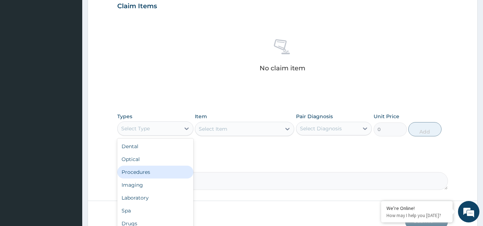
click at [145, 171] on div "Procedures" at bounding box center [155, 172] width 76 height 13
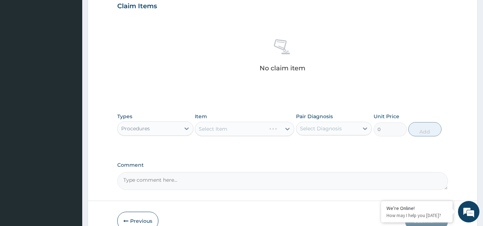
click at [220, 128] on div "Select Item" at bounding box center [244, 129] width 99 height 14
click at [260, 128] on div "Select Item" at bounding box center [238, 128] width 86 height 11
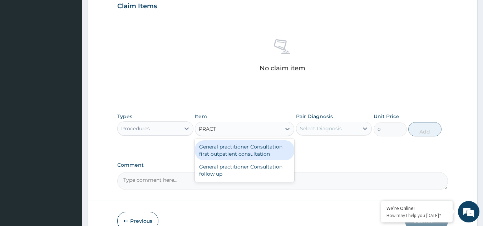
type input "PRACTI"
click at [249, 152] on div "General practitioner Consultation first outpatient consultation" at bounding box center [244, 151] width 99 height 20
type input "2400"
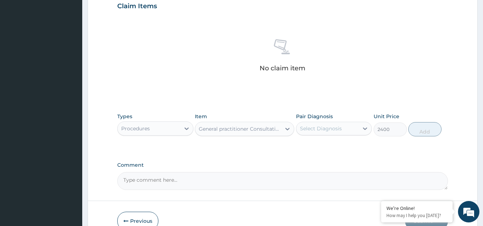
click at [328, 130] on div "Select Diagnosis" at bounding box center [321, 128] width 42 height 7
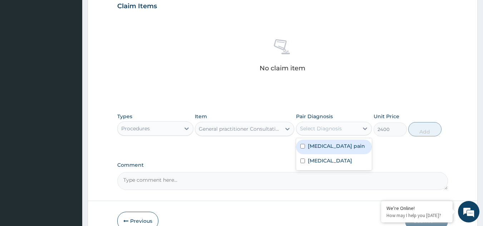
click at [324, 144] on label "[MEDICAL_DATA] pain" at bounding box center [336, 146] width 57 height 7
checkbox input "true"
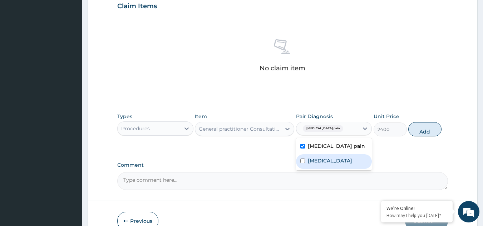
click at [320, 162] on label "[MEDICAL_DATA]" at bounding box center [330, 160] width 44 height 7
checkbox input "true"
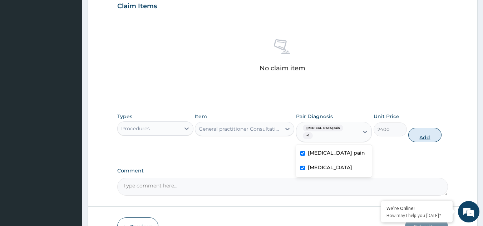
click at [422, 135] on button "Add" at bounding box center [425, 135] width 33 height 14
type input "0"
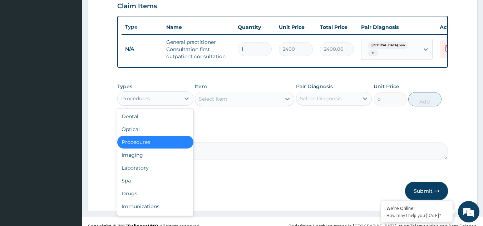
click at [172, 104] on div "Procedures" at bounding box center [149, 98] width 63 height 11
click at [151, 161] on div "Imaging" at bounding box center [155, 155] width 76 height 13
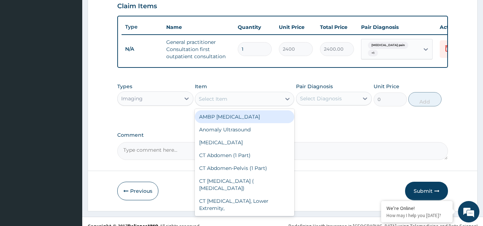
click at [232, 104] on div "Select Item" at bounding box center [238, 98] width 86 height 11
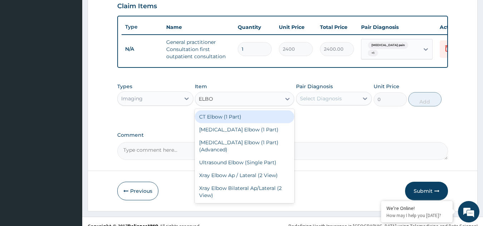
type input "ELBOW"
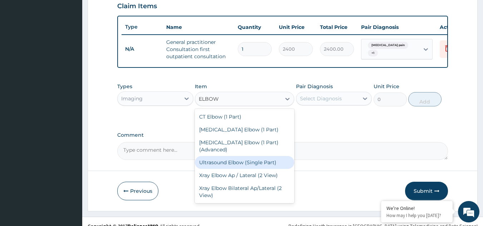
click at [233, 159] on div "Ultrasound Elbow (Single Part)" at bounding box center [244, 162] width 99 height 13
type input "5760"
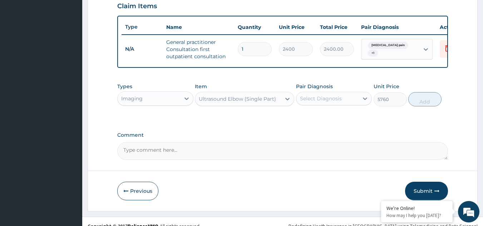
click at [242, 103] on div "Ultrasound Elbow (Single Part)" at bounding box center [237, 99] width 77 height 7
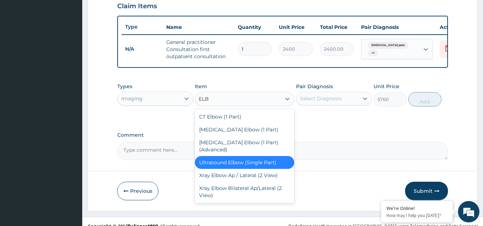
scroll to position [0, 0]
type input "ELBOW"
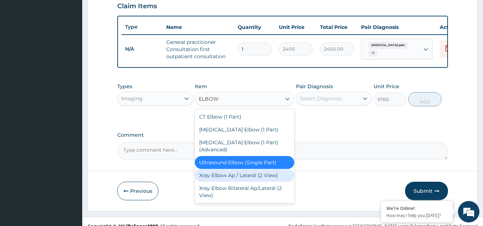
click at [247, 172] on div "Xray Elbow Ap / Lateral (2 View)" at bounding box center [244, 175] width 99 height 13
type input "3800"
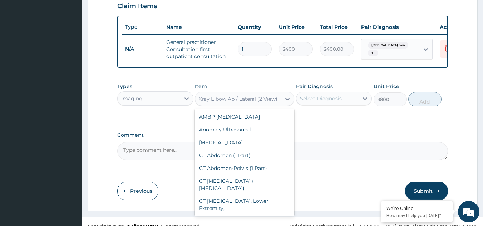
click at [250, 103] on div "Xray Elbow Ap / Lateral (2 View)" at bounding box center [238, 99] width 79 height 7
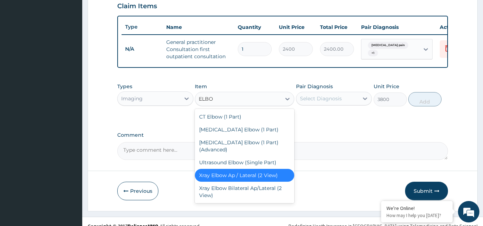
type input "ELBOW"
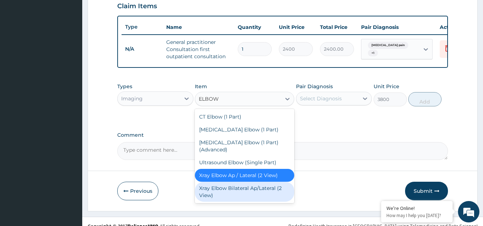
click at [242, 185] on div "Xray Elbow Bilateral Ap/Lateral (2 View)" at bounding box center [244, 192] width 99 height 20
type input "8400"
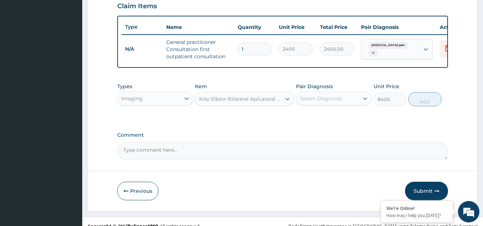
click at [335, 102] on div "Select Diagnosis" at bounding box center [321, 98] width 42 height 7
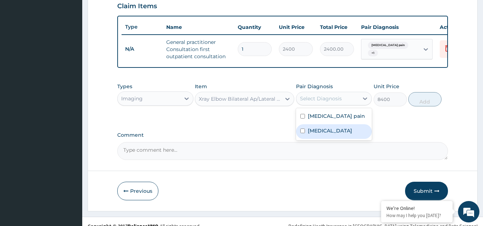
click at [321, 135] on label "[MEDICAL_DATA]" at bounding box center [330, 130] width 44 height 7
checkbox input "true"
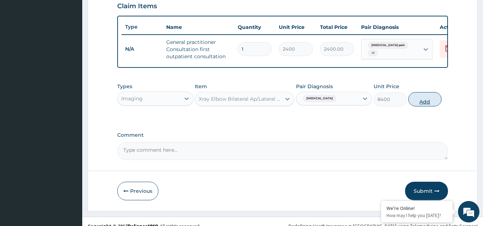
click at [422, 107] on button "Add" at bounding box center [425, 99] width 33 height 14
type input "0"
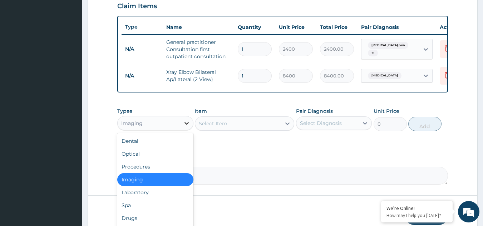
click at [182, 128] on div at bounding box center [186, 123] width 13 height 13
click at [152, 223] on div "Drugs" at bounding box center [155, 218] width 76 height 13
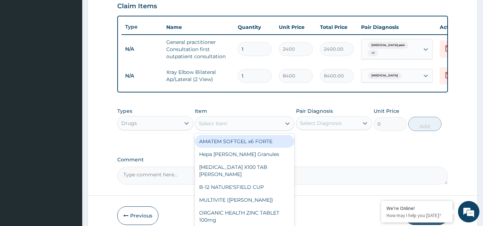
click at [238, 128] on div "Select Item" at bounding box center [238, 123] width 86 height 11
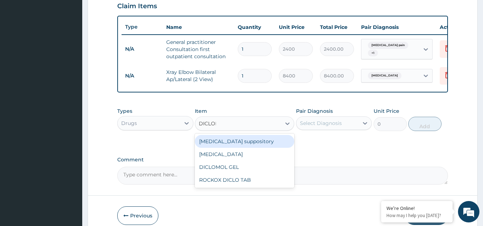
type input "DICLOFE"
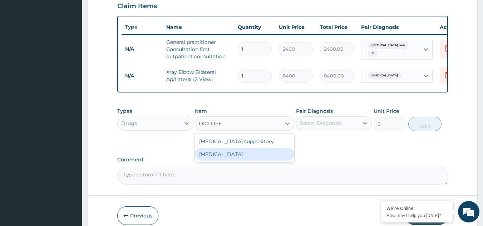
click at [235, 161] on div "[MEDICAL_DATA]" at bounding box center [244, 154] width 99 height 13
type input "322.5"
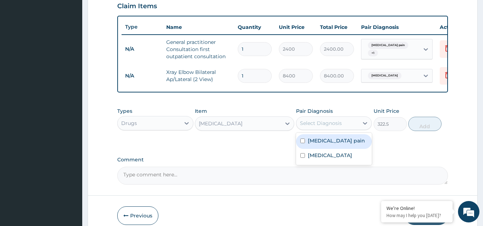
click at [319, 127] on div "Select Diagnosis" at bounding box center [321, 123] width 42 height 7
click at [329, 145] on label "[MEDICAL_DATA] pain" at bounding box center [336, 140] width 57 height 7
checkbox input "true"
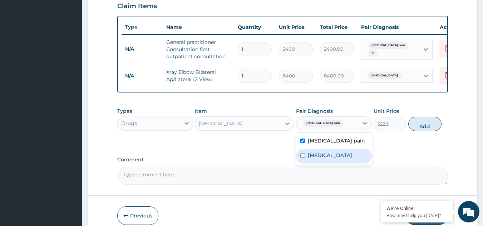
click at [346, 161] on div "[MEDICAL_DATA]" at bounding box center [334, 156] width 76 height 15
checkbox input "true"
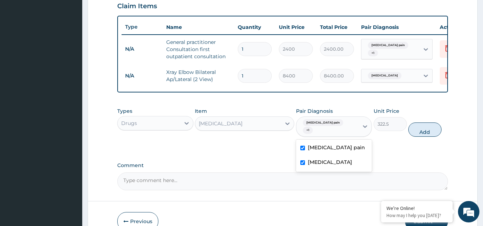
click at [249, 129] on div "[MEDICAL_DATA]" at bounding box center [238, 123] width 86 height 11
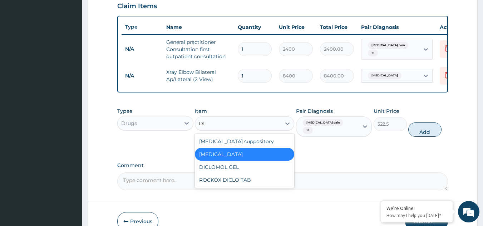
type input "D"
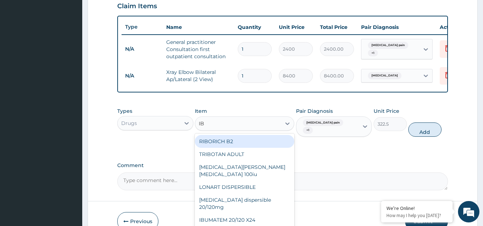
type input "IBU"
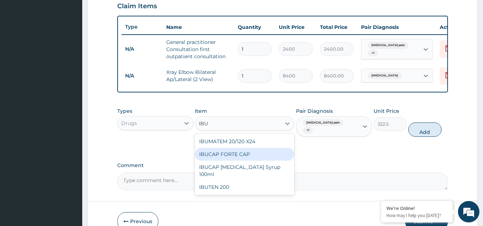
click at [221, 161] on div "IBUCAP FORTE CAP" at bounding box center [244, 154] width 99 height 13
type input "70"
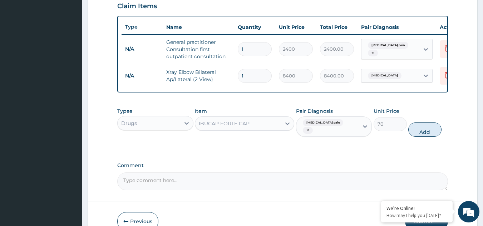
click at [219, 127] on div "IBUCAP FORTE CAP" at bounding box center [224, 123] width 51 height 7
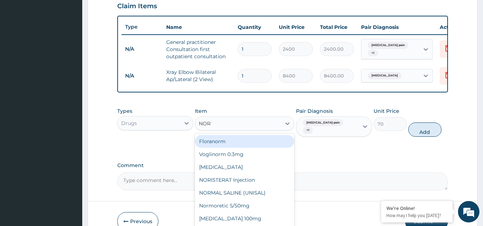
type input "NORF"
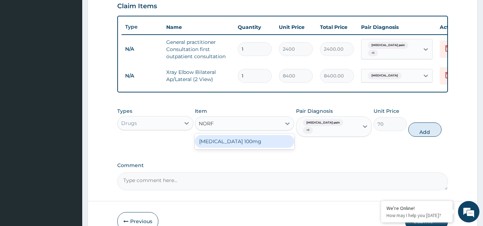
click at [215, 148] on div "[MEDICAL_DATA] 100mg" at bounding box center [244, 141] width 99 height 13
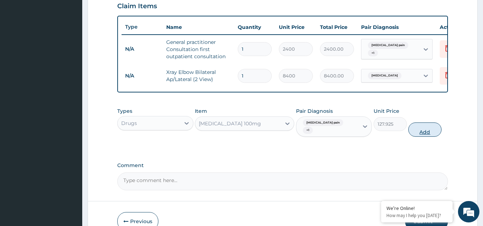
click at [432, 137] on button "Add" at bounding box center [425, 130] width 33 height 14
type input "0"
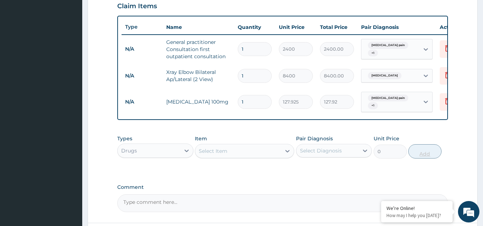
type input "10"
type input "1279.25"
type input "10"
click at [243, 157] on div "Select Item" at bounding box center [238, 151] width 86 height 11
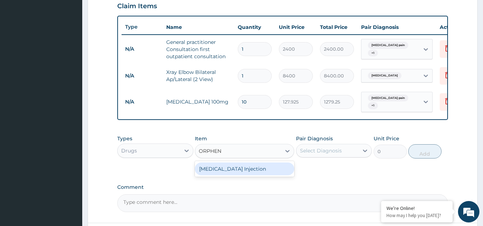
type input "ORPHE"
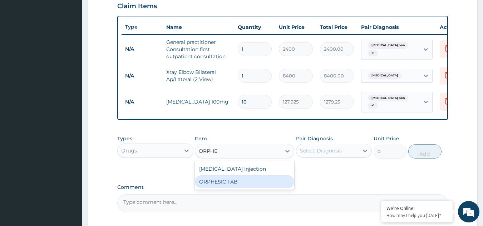
click at [214, 188] on div "ORPHESIC TAB" at bounding box center [244, 182] width 99 height 13
type input "135"
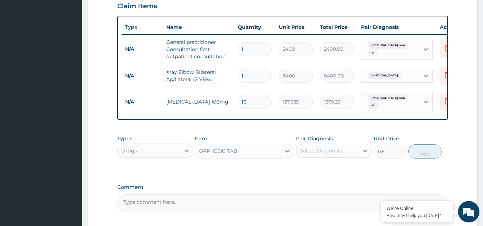
click at [315, 155] on div "Select Diagnosis" at bounding box center [321, 150] width 42 height 7
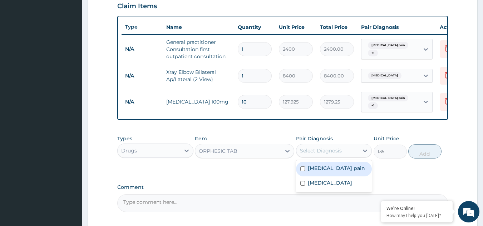
click at [315, 172] on label "[MEDICAL_DATA] pain" at bounding box center [336, 168] width 57 height 7
checkbox input "true"
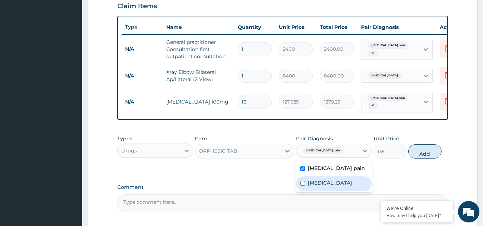
click at [314, 187] on label "[MEDICAL_DATA]" at bounding box center [330, 183] width 44 height 7
checkbox input "true"
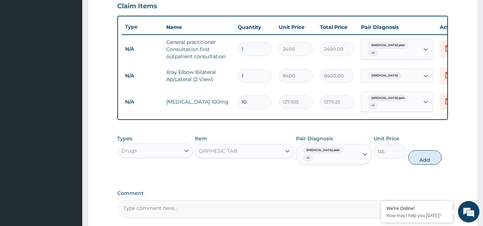
click at [417, 162] on button "Add" at bounding box center [425, 158] width 33 height 14
type input "0"
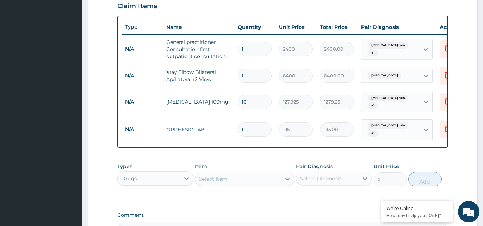
type input "0.00"
type input "2"
type input "270.00"
type input "20"
type input "2700.00"
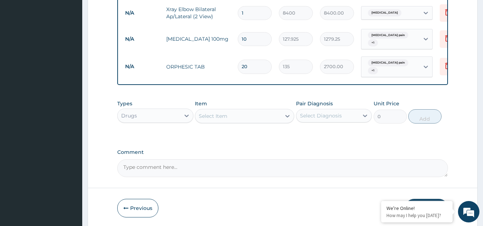
scroll to position [345, 0]
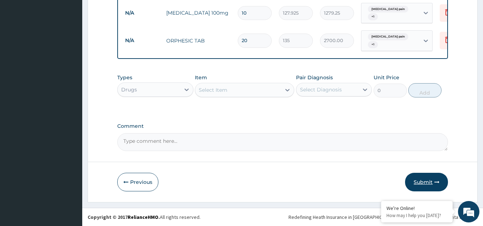
type input "20"
click at [419, 185] on button "Submit" at bounding box center [426, 182] width 43 height 19
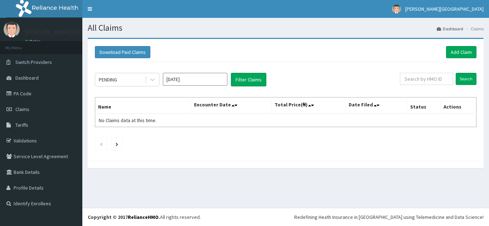
click at [211, 79] on input "[DATE]" at bounding box center [195, 79] width 64 height 13
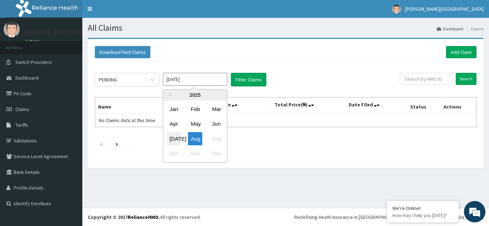
click at [174, 141] on div "[DATE]" at bounding box center [174, 138] width 14 height 13
type input "[DATE]"
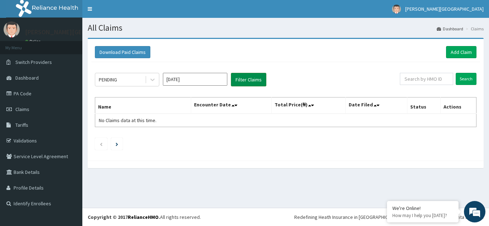
click at [240, 80] on button "Filter Claims" at bounding box center [248, 80] width 35 height 14
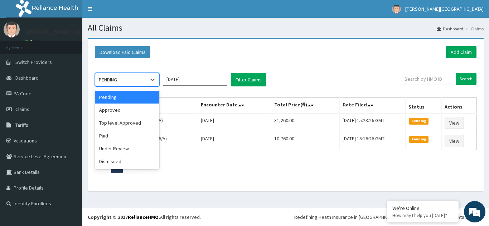
click at [137, 80] on div "PENDING" at bounding box center [120, 79] width 50 height 11
click at [121, 110] on div "Approved" at bounding box center [127, 110] width 64 height 13
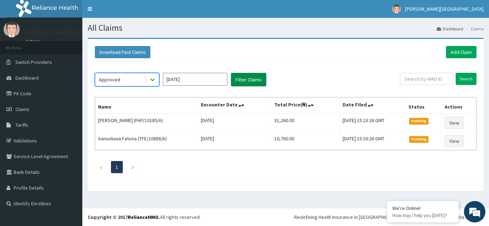
click at [240, 81] on button "Filter Claims" at bounding box center [248, 80] width 35 height 14
